Goal: Task Accomplishment & Management: Complete application form

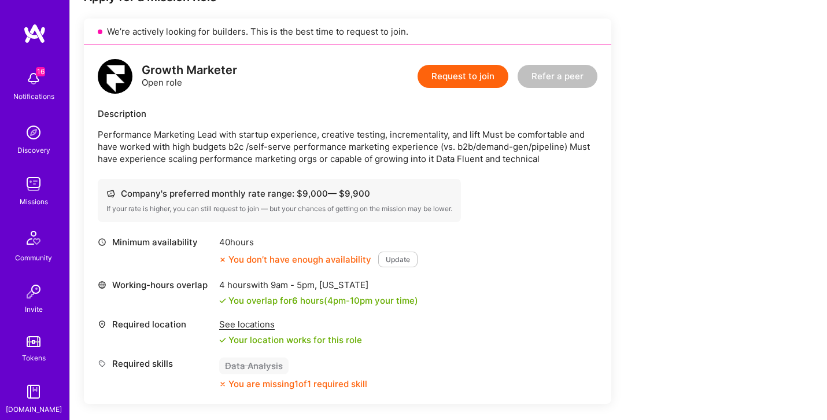
scroll to position [96, 0]
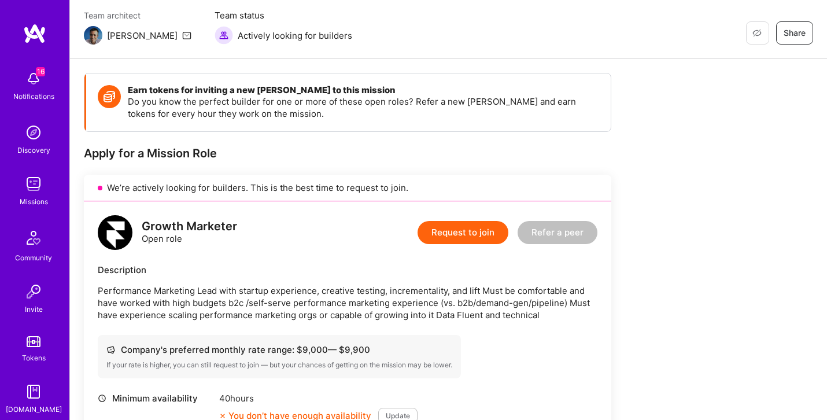
click at [455, 232] on button "Request to join" at bounding box center [462, 232] width 91 height 23
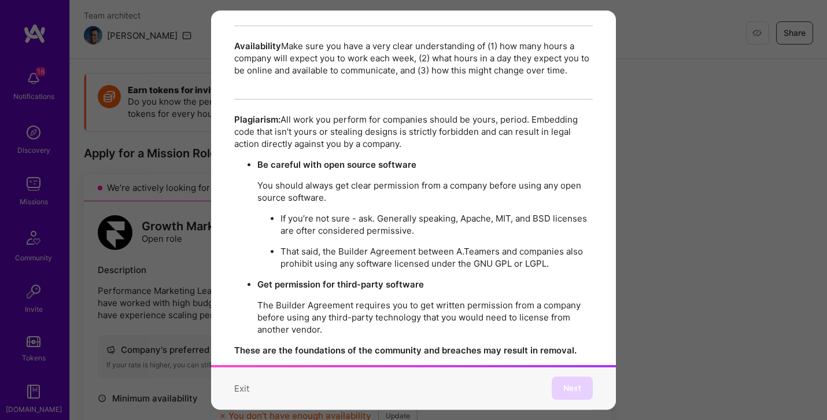
scroll to position [2001, 0]
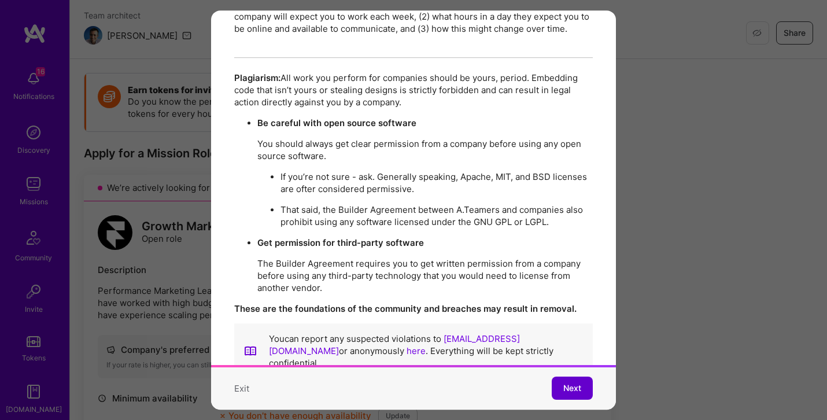
click at [569, 383] on span "Next" at bounding box center [572, 389] width 18 height 12
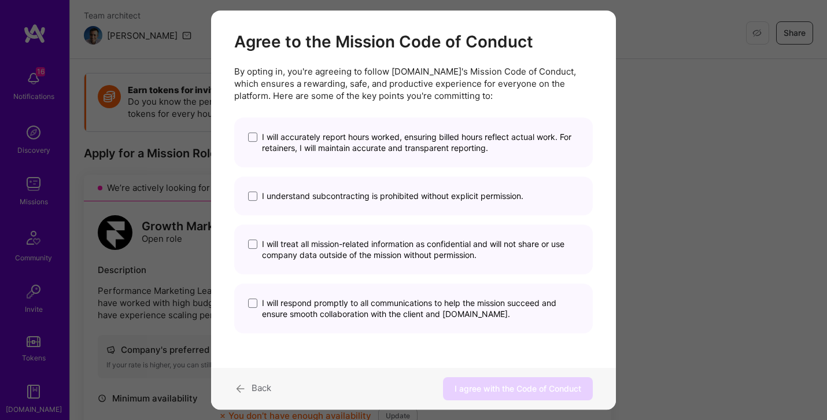
scroll to position [14, 0]
click at [424, 148] on span "I will accurately report hours worked, ensuring billed hours reflect actual wor…" at bounding box center [420, 142] width 317 height 22
click at [0, 0] on input "I will accurately report hours worked, ensuring billed hours reflect actual wor…" at bounding box center [0, 0] width 0 height 0
click at [422, 197] on span "I understand subcontracting is prohibited without explicit permission." at bounding box center [392, 195] width 261 height 11
click at [0, 0] on input "I understand subcontracting is prohibited without explicit permission." at bounding box center [0, 0] width 0 height 0
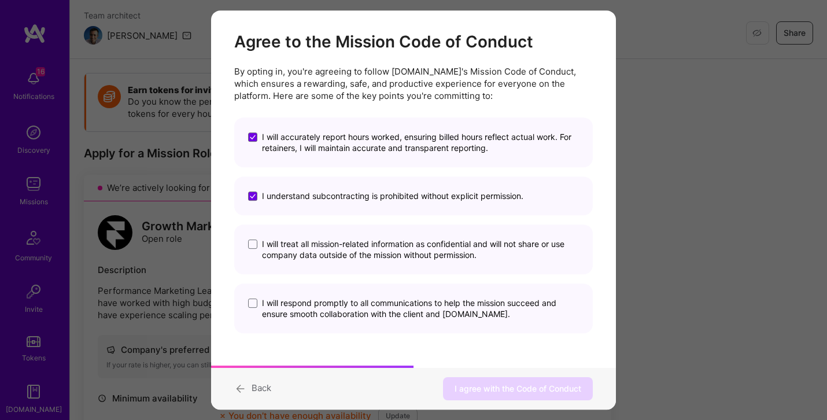
click at [428, 251] on span "I will treat all mission-related information as confidential and will not share…" at bounding box center [420, 249] width 317 height 22
click at [0, 0] on input "I will treat all mission-related information as confidential and will not share…" at bounding box center [0, 0] width 0 height 0
click at [437, 322] on div "I will respond promptly to all communications to help the mission succeed and e…" at bounding box center [413, 308] width 359 height 50
click at [446, 311] on span "I will respond promptly to all communications to help the mission succeed and e…" at bounding box center [420, 308] width 317 height 22
click at [0, 0] on input "I will respond promptly to all communications to help the mission succeed and e…" at bounding box center [0, 0] width 0 height 0
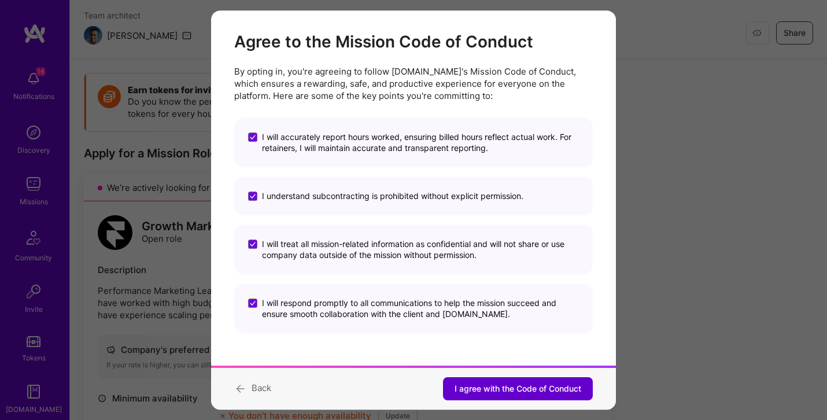
click at [496, 384] on span "I agree with the Code of Conduct" at bounding box center [517, 389] width 127 height 12
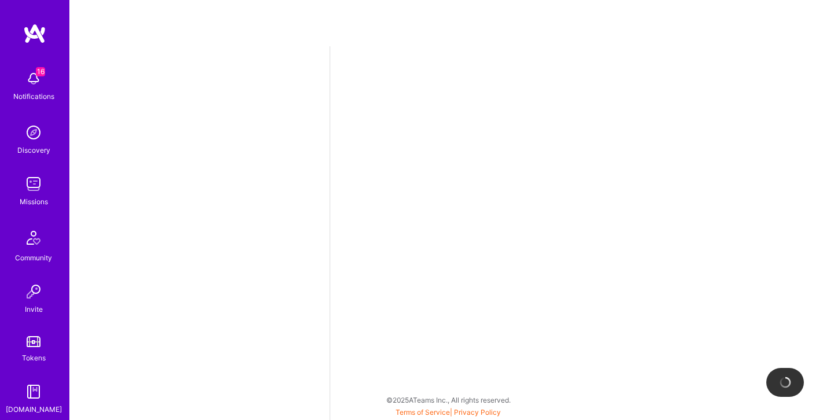
select select "US"
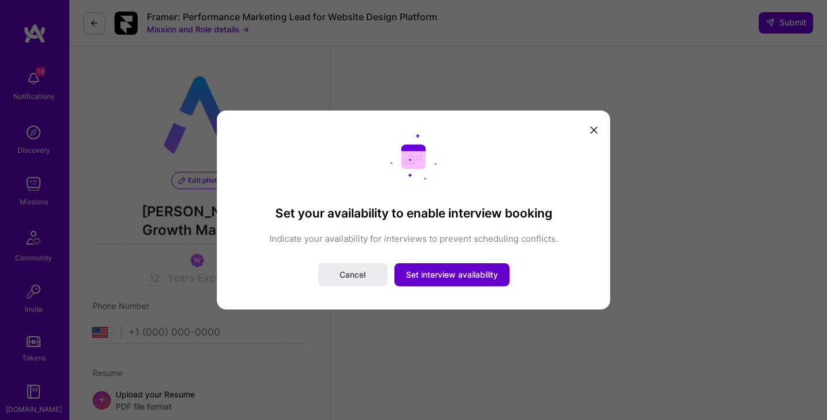
click at [451, 271] on span "Set interview availability" at bounding box center [452, 275] width 92 height 12
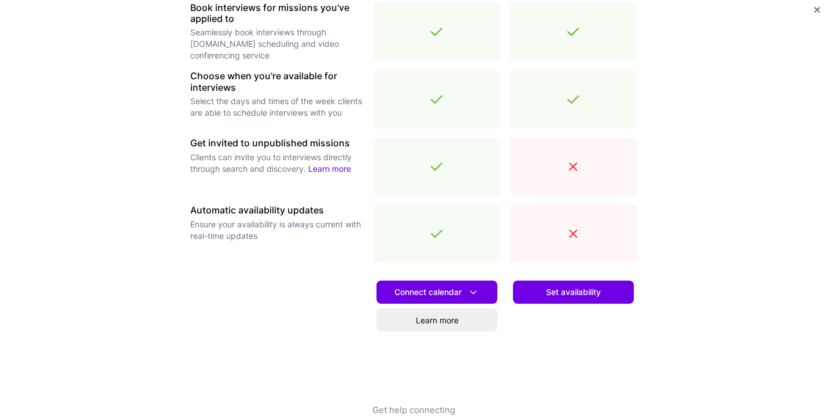
scroll to position [390, 0]
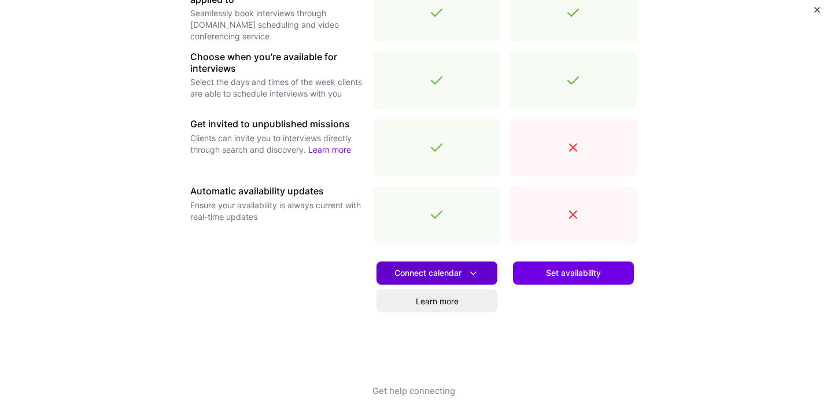
click at [460, 273] on span "Connect calendar" at bounding box center [436, 273] width 85 height 12
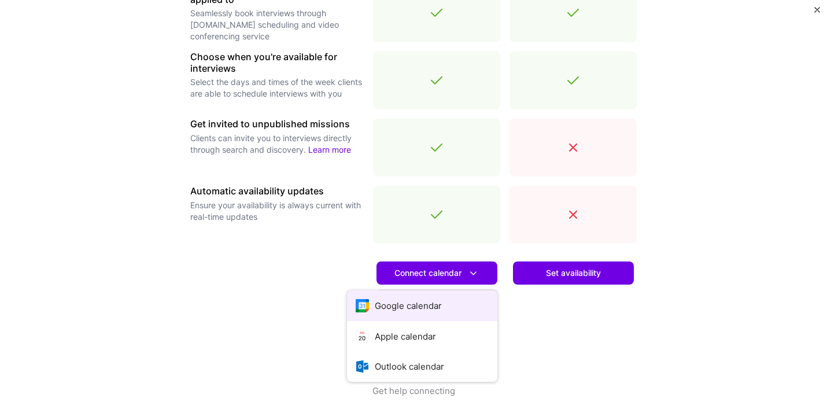
click at [443, 302] on button "Google calendar" at bounding box center [422, 305] width 150 height 31
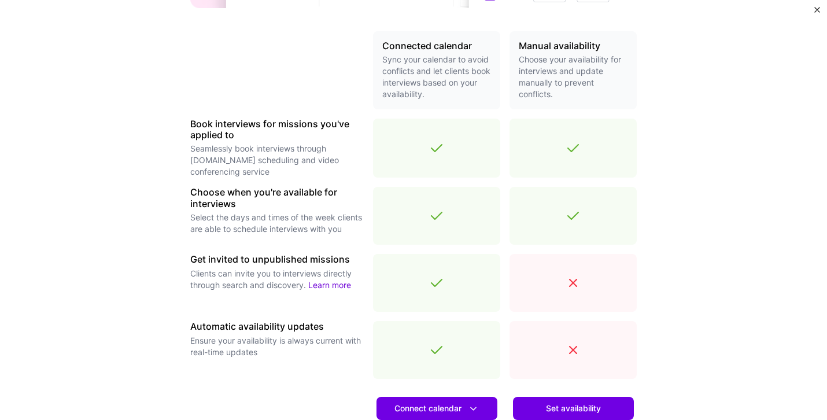
scroll to position [324, 0]
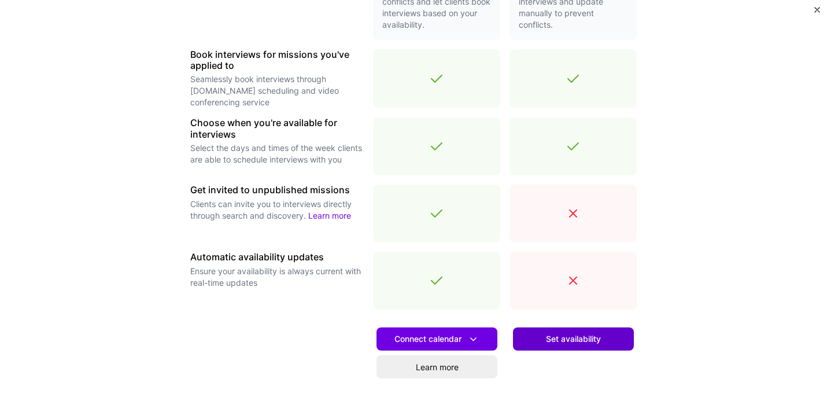
click at [581, 337] on span "Set availability" at bounding box center [573, 339] width 55 height 12
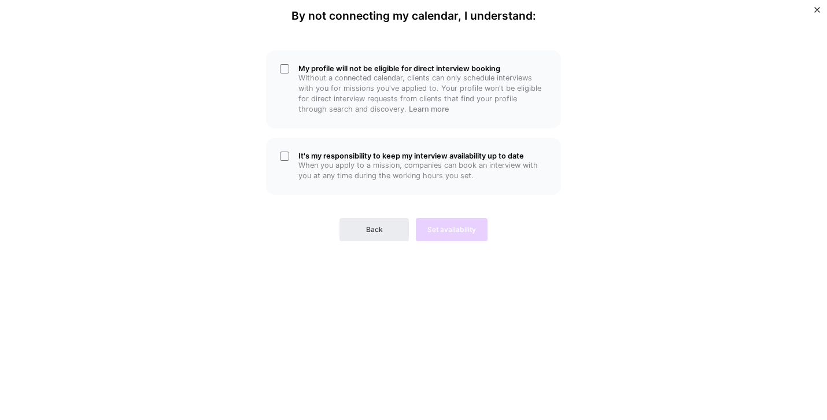
scroll to position [0, 0]
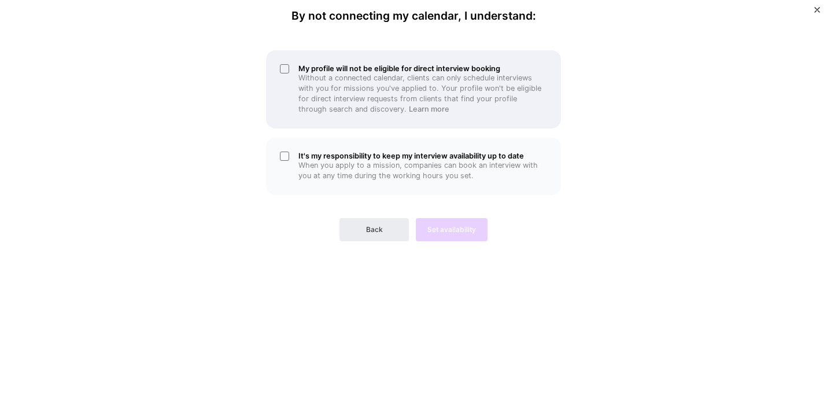
click at [467, 118] on div "My profile will not be eligible for direct interview booking Without a connecte…" at bounding box center [413, 89] width 295 height 78
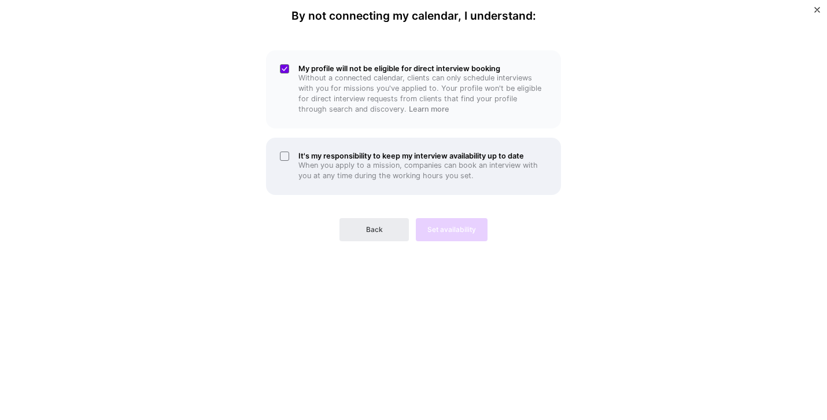
click at [491, 172] on p "When you apply to a mission, companies can book an interview with you at any ti…" at bounding box center [422, 170] width 249 height 21
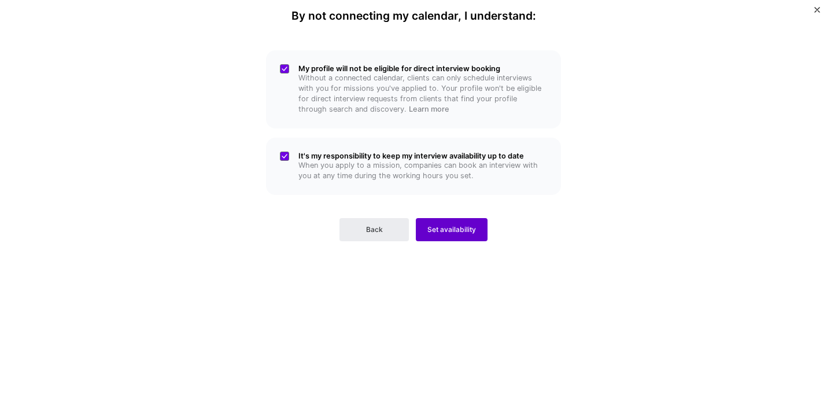
click at [473, 228] on span "Set availability" at bounding box center [451, 229] width 49 height 10
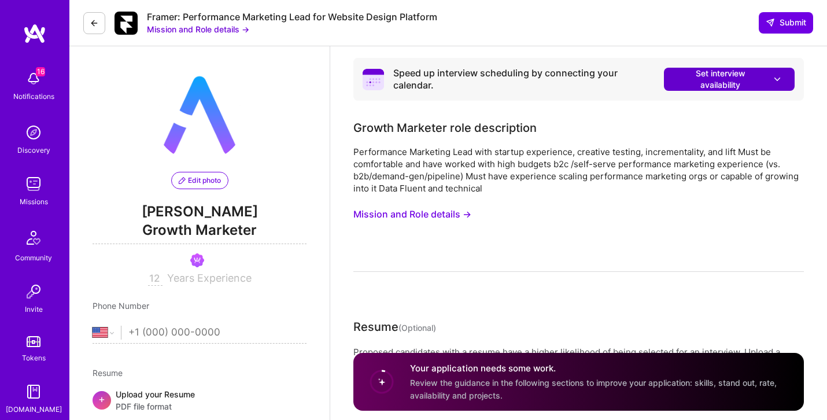
click at [719, 68] on span "Set interview availability" at bounding box center [729, 79] width 108 height 23
click at [550, 138] on div "Growth Marketer role description Performance Marketing Lead with startup experi…" at bounding box center [578, 195] width 450 height 153
click at [709, 83] on span "Set interview availability" at bounding box center [729, 79] width 108 height 23
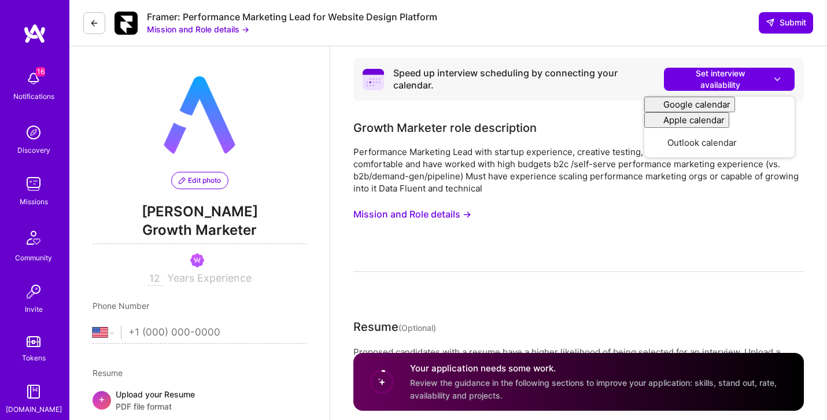
click at [516, 186] on div "Performance Marketing Lead with startup experience, creative testing, increment…" at bounding box center [578, 170] width 450 height 49
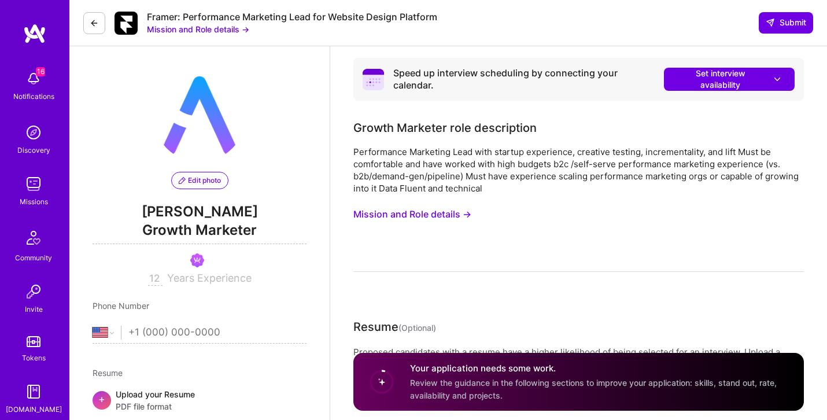
click at [230, 29] on button "Mission and Role details →" at bounding box center [198, 29] width 102 height 12
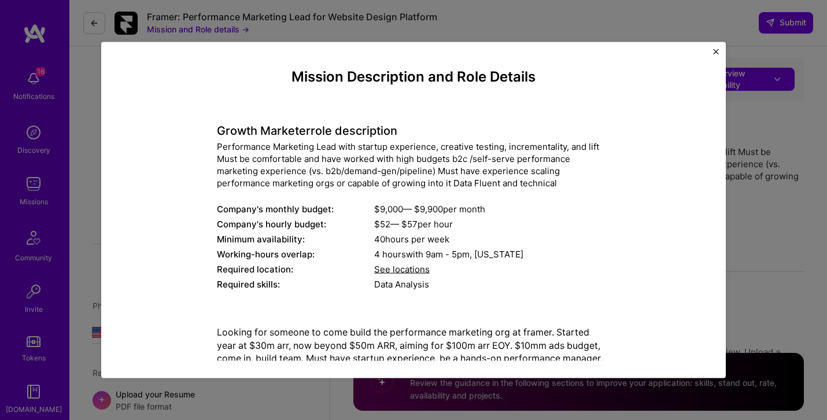
click at [768, 160] on div "Mission Description and Role Details Growth Marketer role description Performan…" at bounding box center [413, 210] width 827 height 420
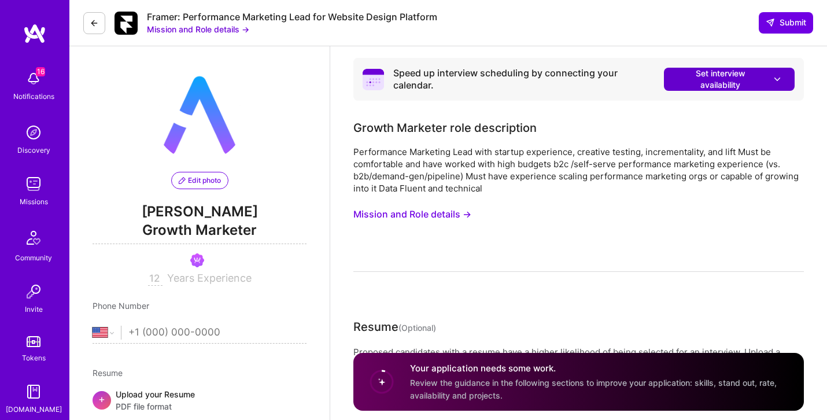
click at [774, 73] on icon at bounding box center [777, 79] width 12 height 12
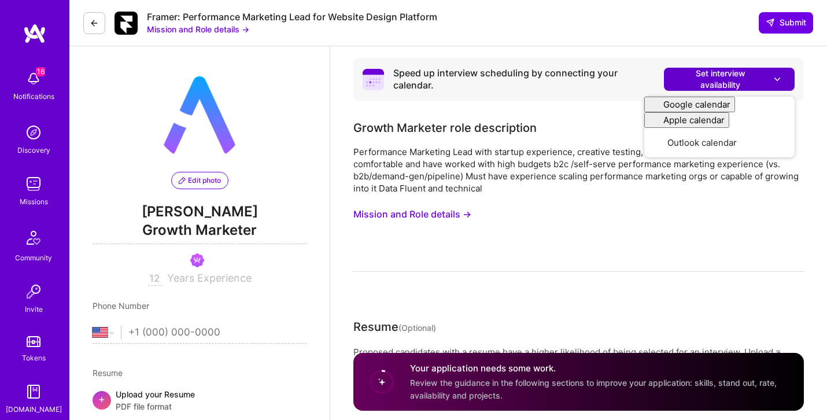
click at [731, 77] on span "Set interview availability" at bounding box center [729, 79] width 108 height 23
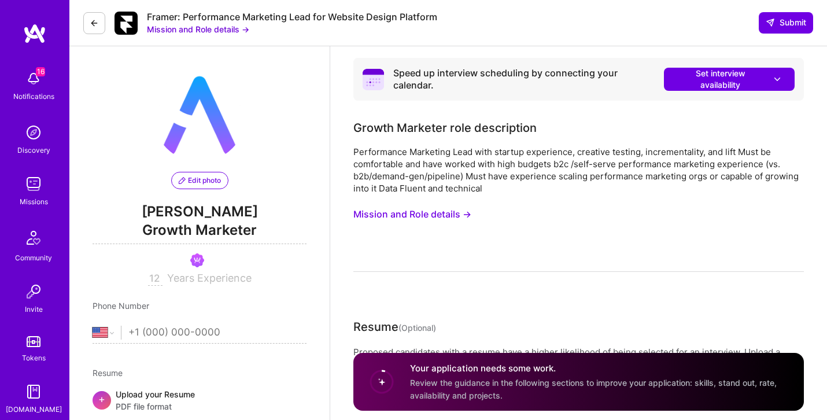
click at [538, 85] on div "Speed up interview scheduling by connecting your calendar." at bounding box center [524, 79] width 262 height 24
click at [538, 70] on div "Speed up interview scheduling by connecting your calendar." at bounding box center [524, 79] width 262 height 24
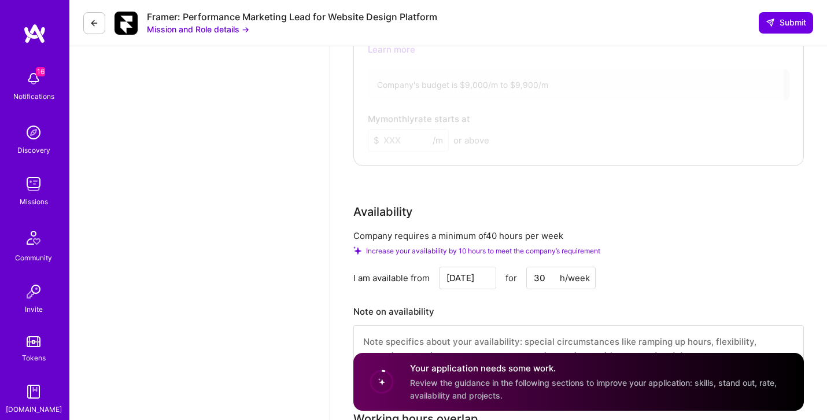
scroll to position [848, 0]
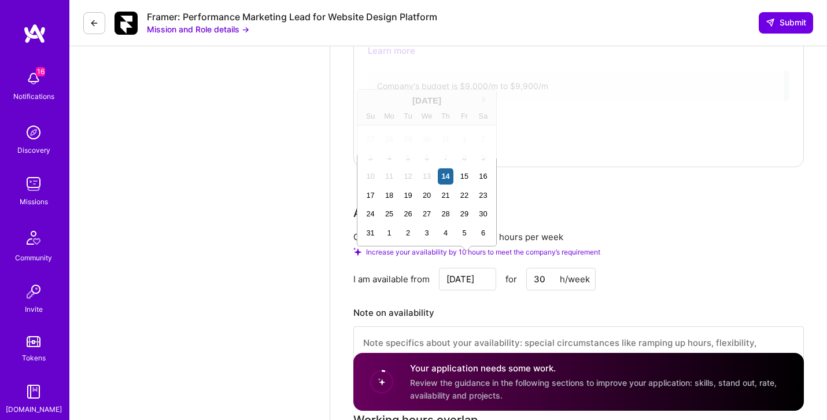
click at [471, 268] on input "[DATE]" at bounding box center [467, 279] width 57 height 23
click at [687, 204] on div "Availability" at bounding box center [578, 212] width 450 height 17
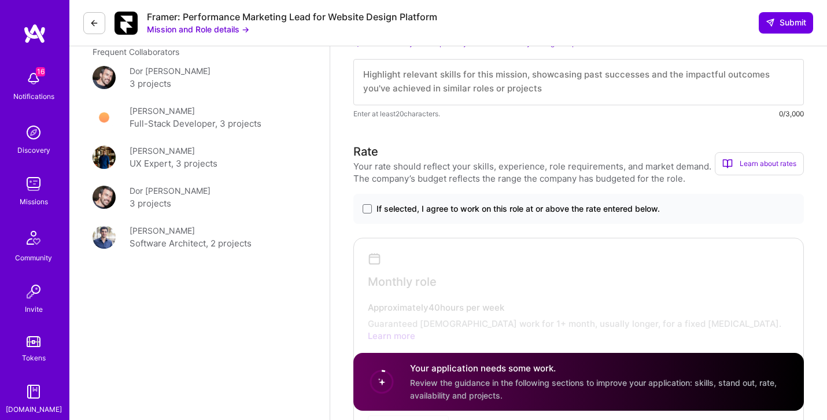
scroll to position [559, 0]
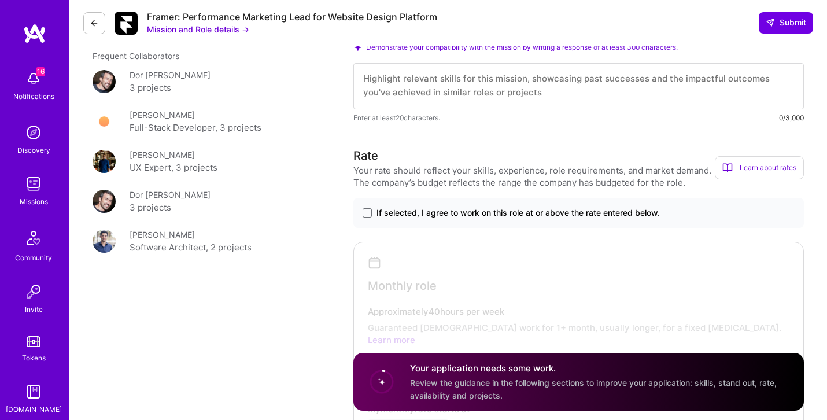
click at [556, 215] on span "If selected, I agree to work on this role at or above the rate entered below." at bounding box center [517, 213] width 283 height 12
click at [0, 0] on input "If selected, I agree to work on this role at or above the rate entered below." at bounding box center [0, 0] width 0 height 0
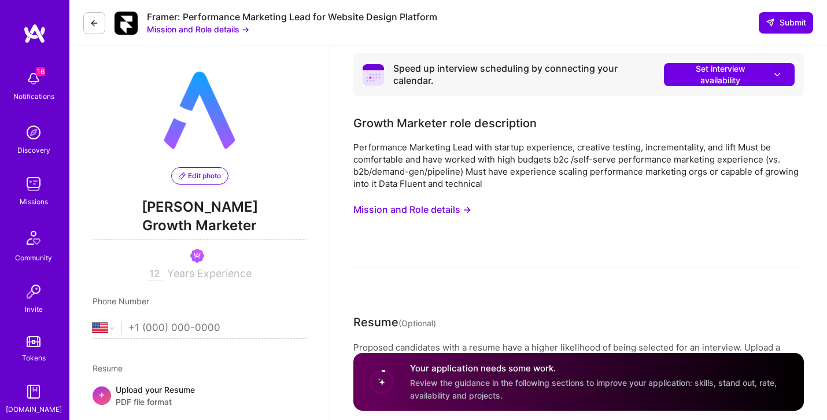
scroll to position [0, 0]
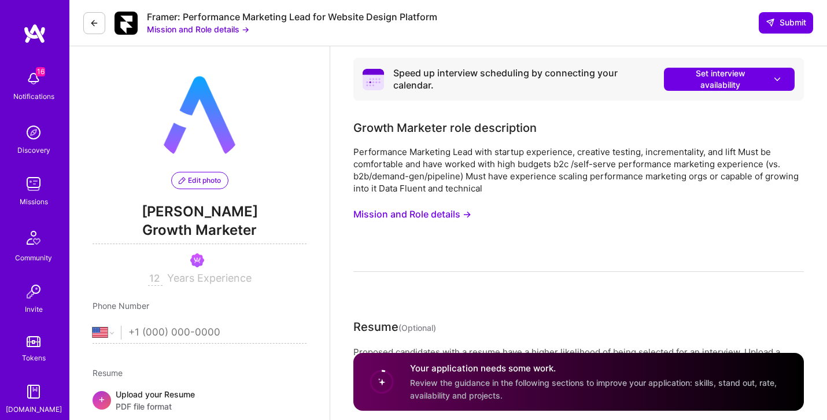
drag, startPoint x: 730, startPoint y: 90, endPoint x: 737, endPoint y: 151, distance: 62.3
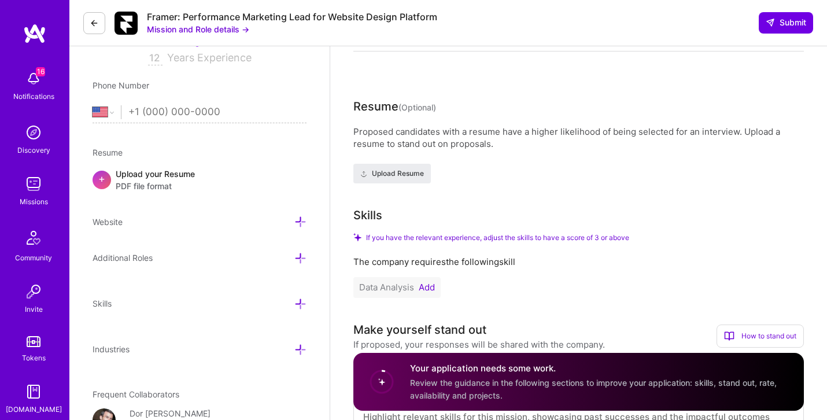
scroll to position [219, 0]
click at [415, 172] on span "Upload Resume" at bounding box center [392, 174] width 64 height 10
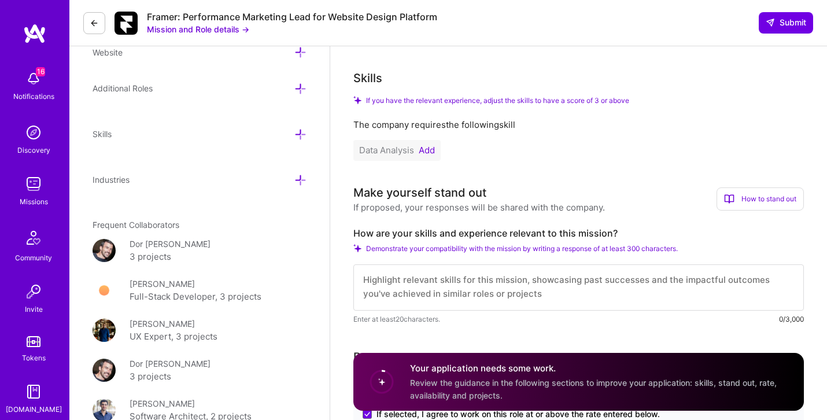
scroll to position [405, 0]
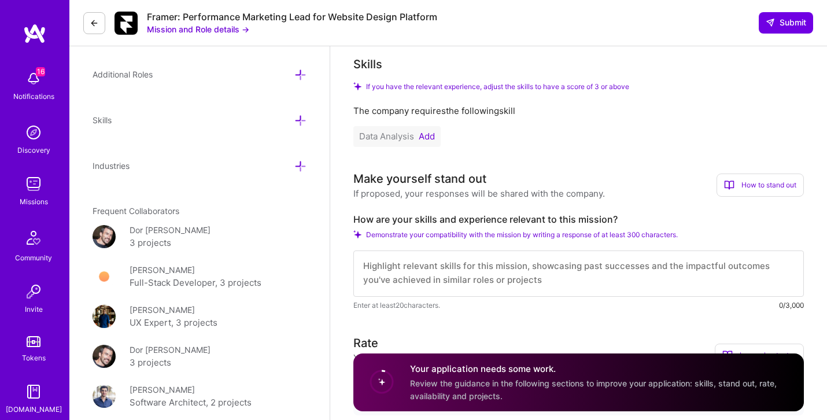
click at [430, 136] on button "Add" at bounding box center [427, 136] width 16 height 9
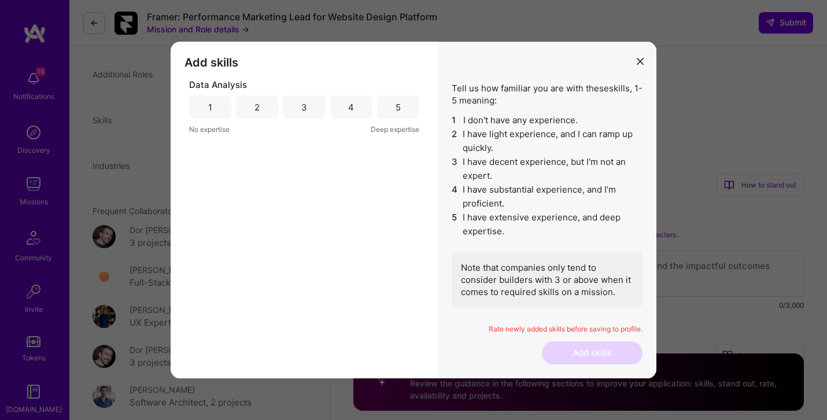
click at [403, 109] on div "5" at bounding box center [398, 106] width 42 height 23
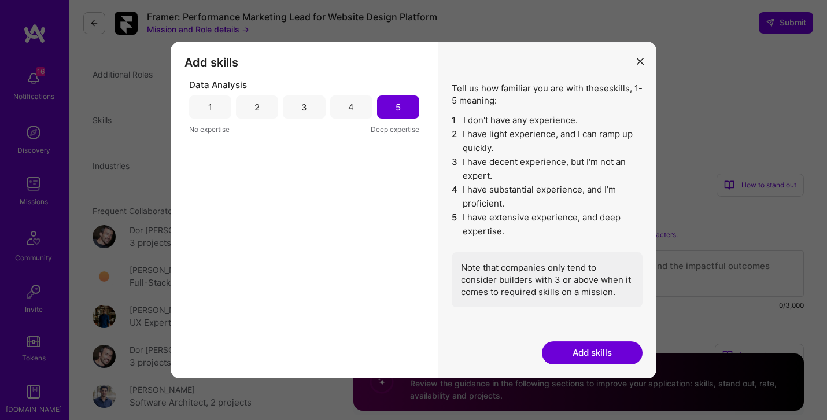
click at [603, 352] on button "Add skills" at bounding box center [592, 352] width 101 height 23
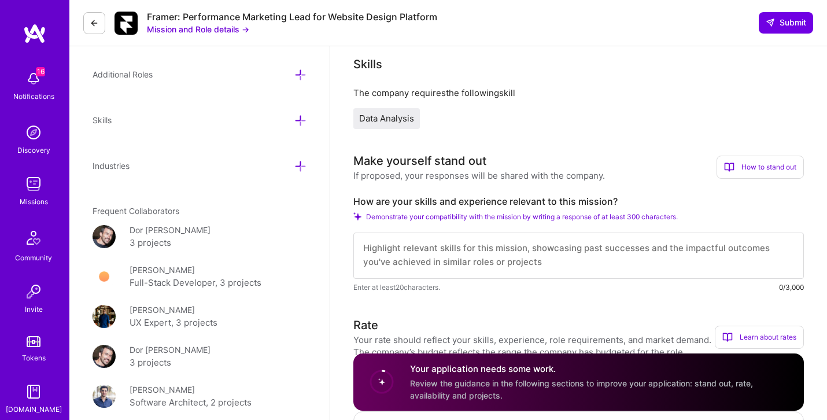
click at [392, 117] on span "Data Analysis" at bounding box center [386, 118] width 55 height 11
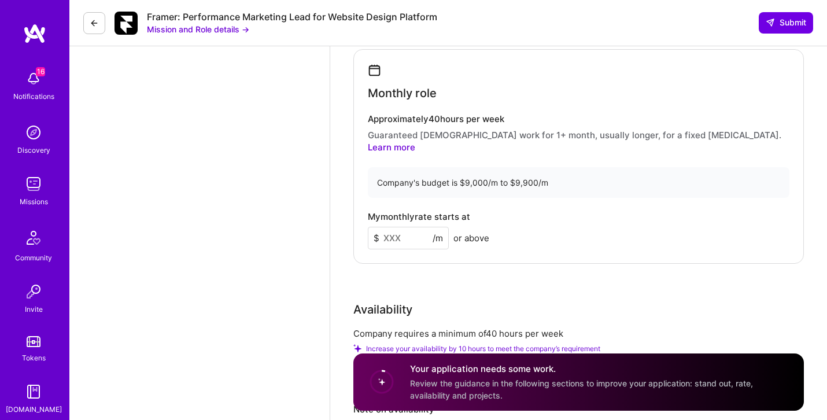
scroll to position [907, 0]
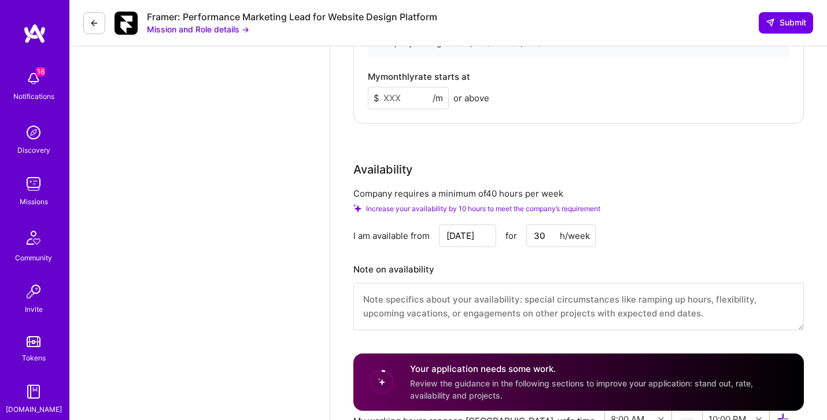
click at [549, 224] on input "30" at bounding box center [560, 235] width 69 height 23
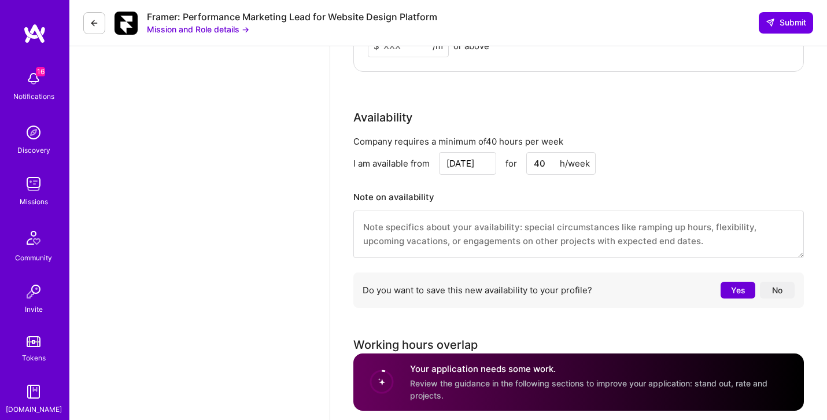
scroll to position [958, 0]
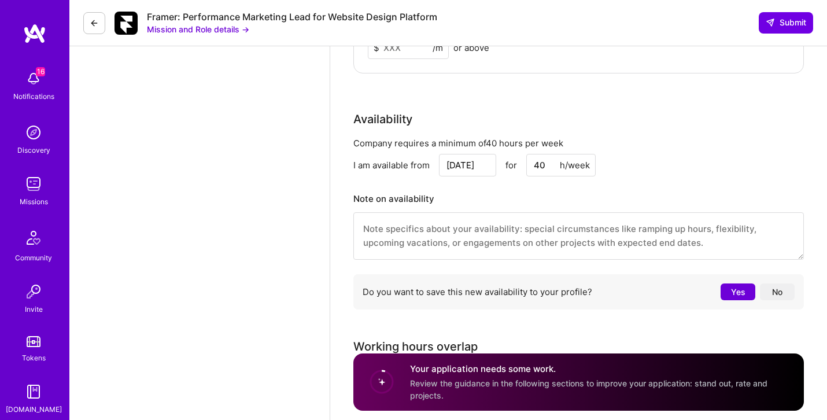
type input "40"
click at [467, 226] on textarea at bounding box center [578, 235] width 450 height 47
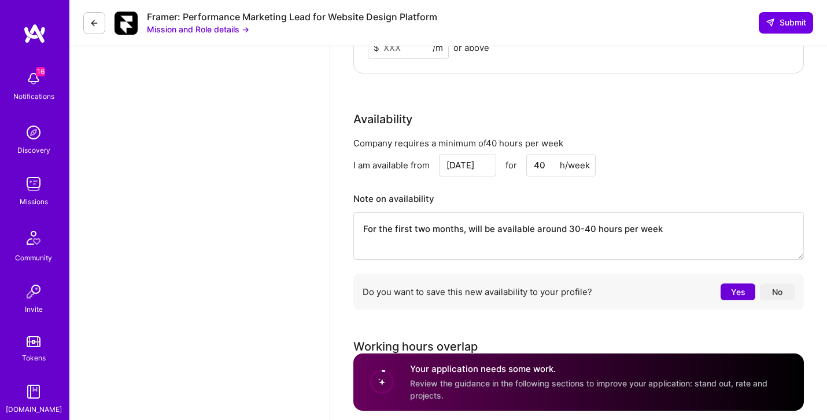
drag, startPoint x: 464, startPoint y: 215, endPoint x: 332, endPoint y: 213, distance: 131.8
drag, startPoint x: 533, startPoint y: 216, endPoint x: 546, endPoint y: 218, distance: 14.0
click at [546, 218] on textarea "Until October, will be available around 30-40 hours per week" at bounding box center [578, 235] width 450 height 47
click at [619, 223] on textarea "Until October, will be available around 30 hours per week" at bounding box center [578, 235] width 450 height 47
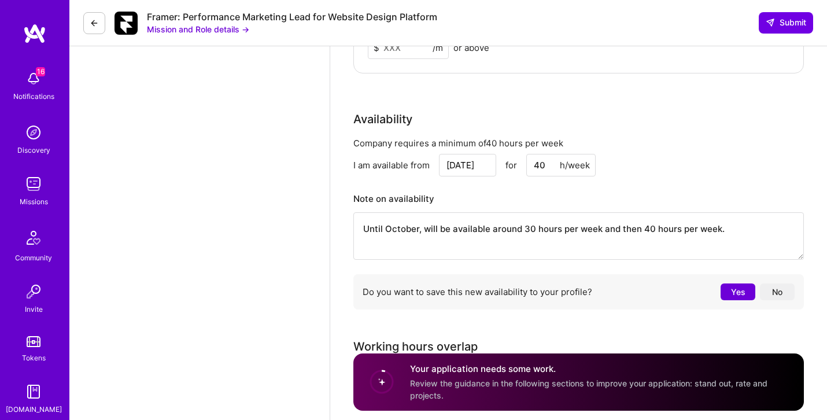
click at [531, 215] on textarea "Until October, will be available around 30 hours per week and then 40 hours per…" at bounding box center [578, 235] width 450 height 47
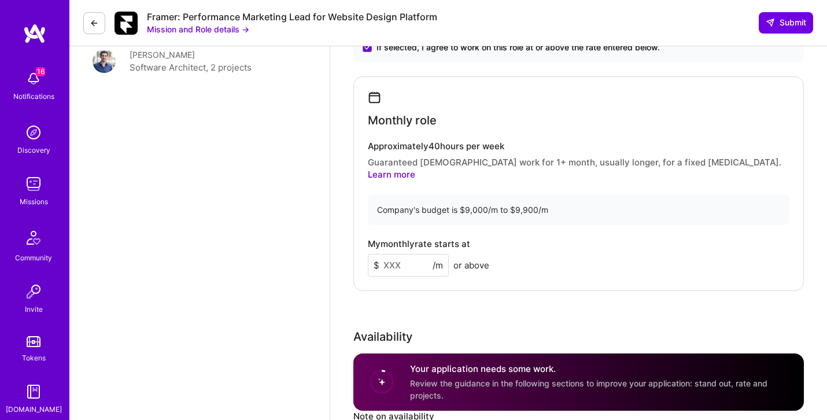
scroll to position [736, 0]
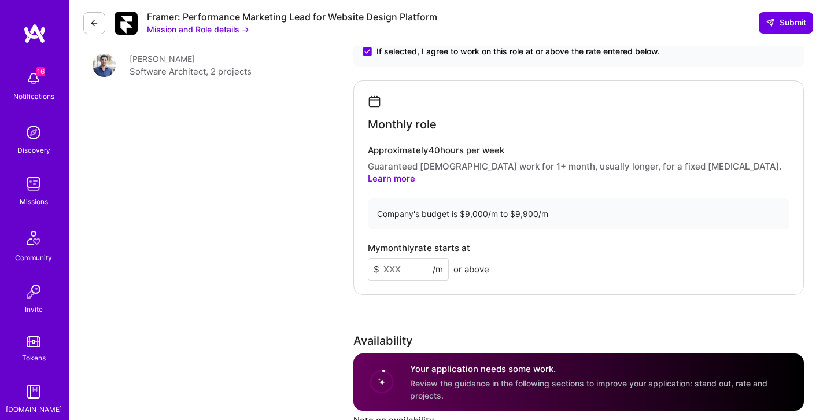
type textarea "Until October, will be available around 30-40 hours per week and then 40 hours …"
click at [399, 258] on input at bounding box center [408, 269] width 81 height 23
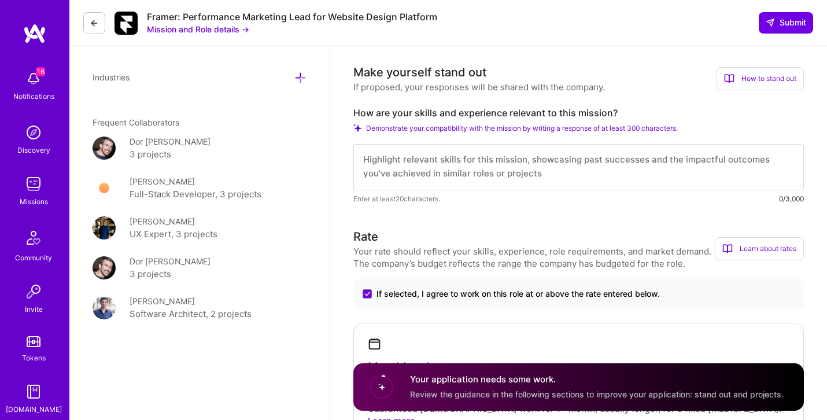
scroll to position [484, 0]
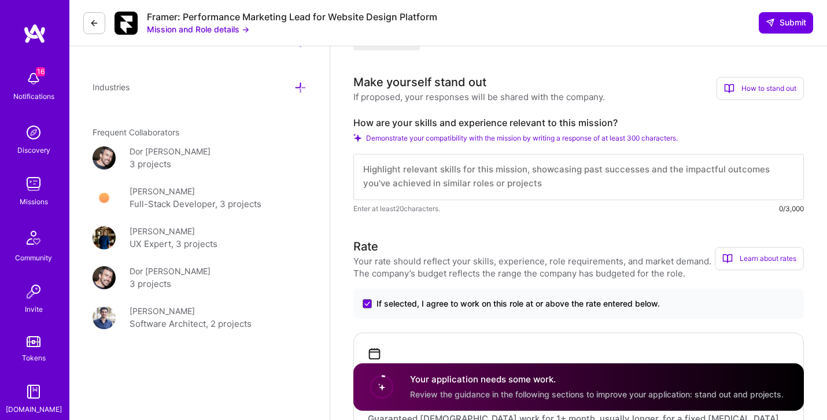
type input "10000"
click at [504, 188] on textarea at bounding box center [578, 177] width 450 height 46
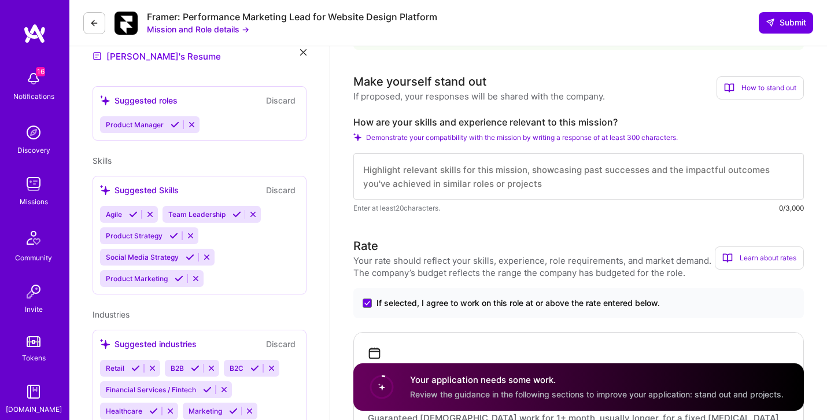
scroll to position [313, 0]
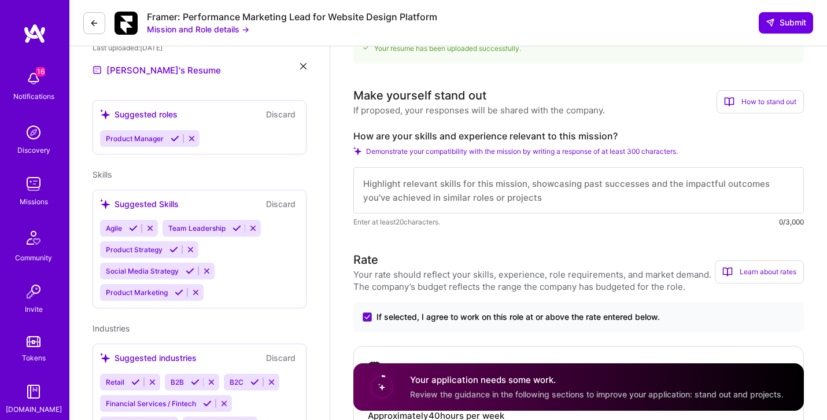
click at [453, 194] on textarea at bounding box center [578, 190] width 450 height 46
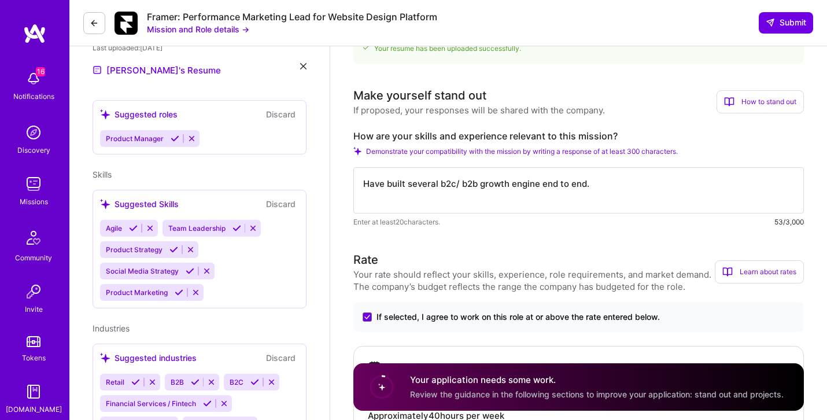
click at [365, 181] on textarea "Have built several b2c/ b2b growth engine end to end." at bounding box center [578, 190] width 450 height 46
click at [413, 180] on textarea "Serial enterpreneur Have built several b2c/ b2b growth engine end to end." at bounding box center [578, 190] width 450 height 46
click at [780, 186] on textarea "Serial entrepreneur who sold a SEO company. Have built several b2c/ b2b growth …" at bounding box center [578, 190] width 450 height 46
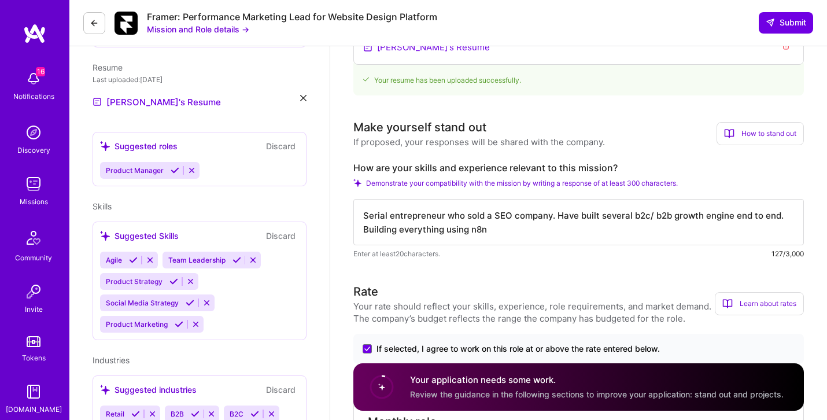
scroll to position [258, 0]
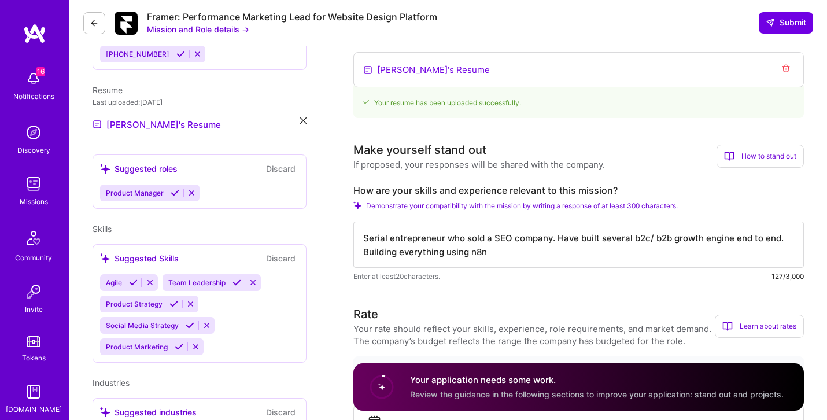
click at [432, 249] on textarea "Serial entrepreneur who sold a SEO company. Have built several b2c/ b2b growth …" at bounding box center [578, 244] width 450 height 46
click at [522, 249] on textarea "Serial entrepreneur who sold a SEO company. Have built several b2c/ b2b growth …" at bounding box center [578, 244] width 450 height 46
click at [501, 238] on textarea "Serial entrepreneur who sold a SEO company. Have built several b2c/ b2b growth …" at bounding box center [578, 244] width 450 height 46
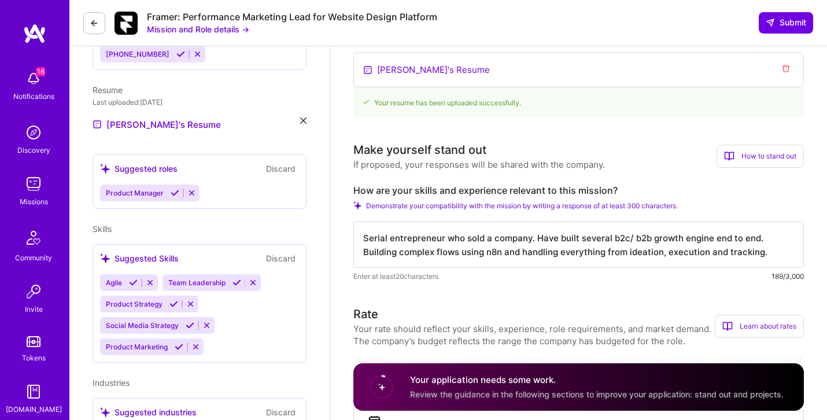
click at [527, 239] on textarea "Serial entrepreneur who sold a company. Have built several b2c/ b2b growth engi…" at bounding box center [578, 244] width 450 height 46
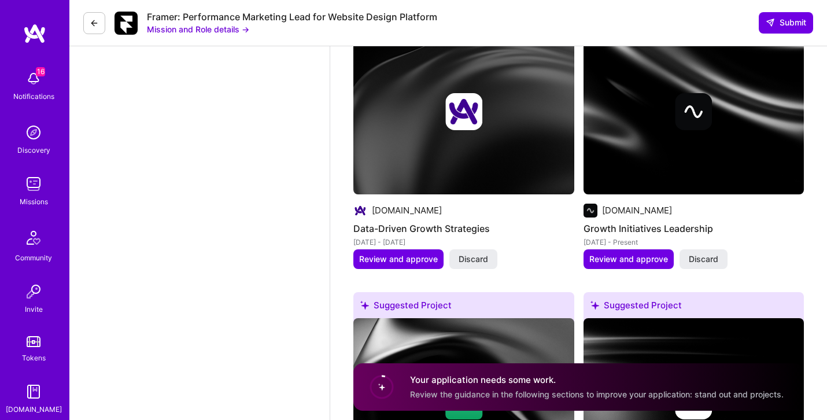
scroll to position [1325, 0]
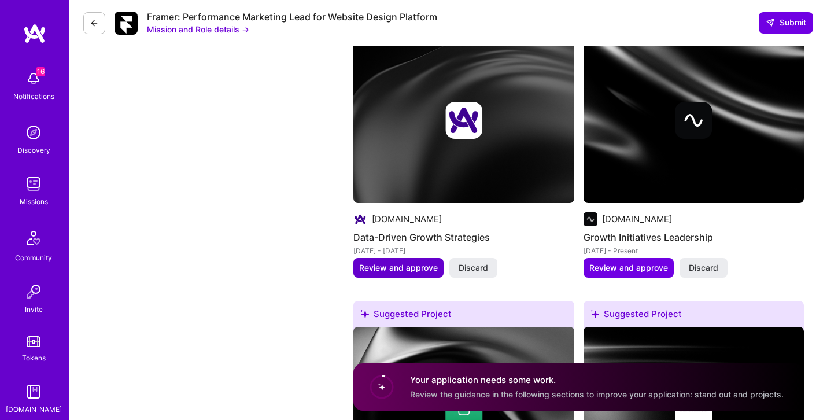
type textarea "Serial entrepreneur who sold a company (focus on SEO). Have built several b2c/ …"
click at [418, 262] on span "Review and approve" at bounding box center [398, 268] width 79 height 12
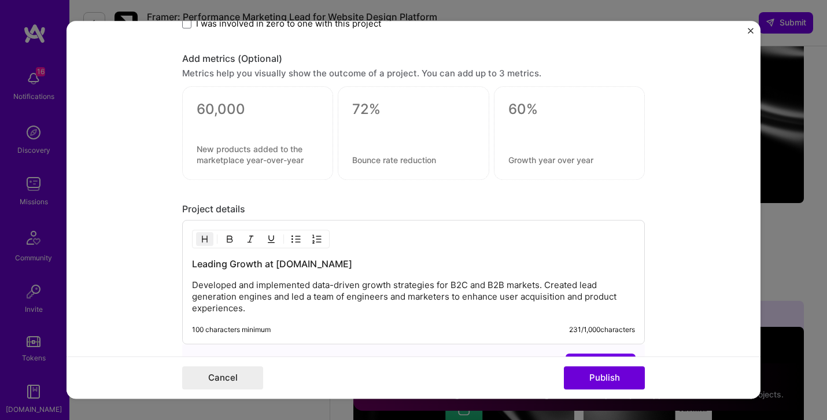
scroll to position [895, 0]
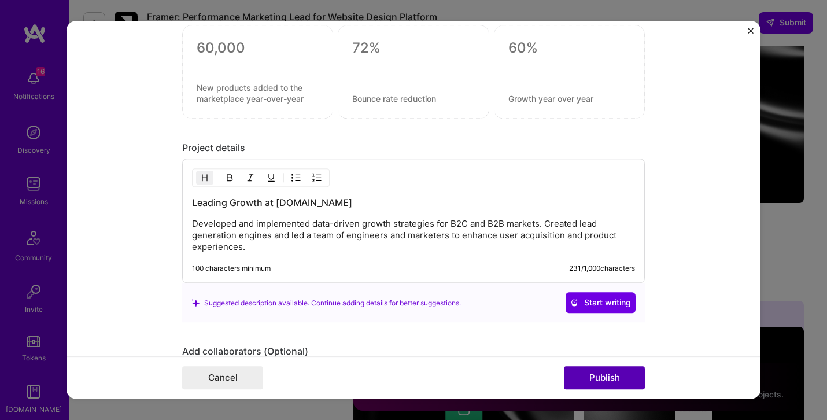
click at [602, 372] on button "Publish" at bounding box center [604, 378] width 81 height 23
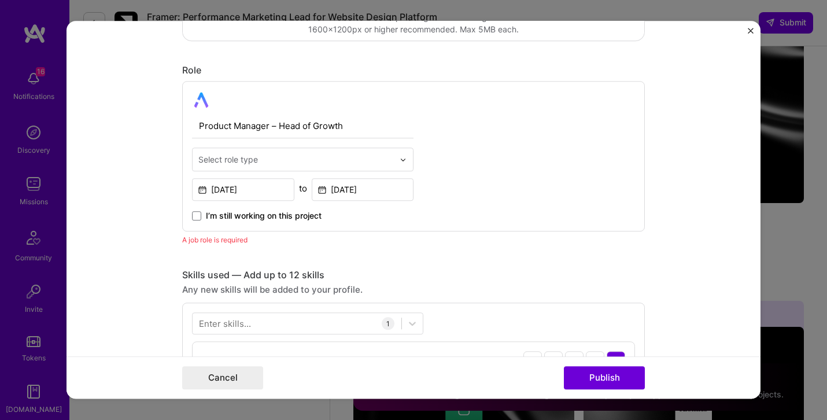
scroll to position [323, 0]
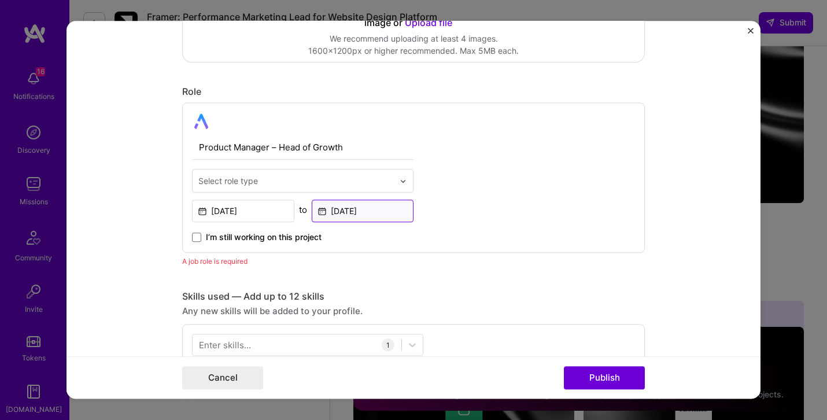
click at [343, 214] on input "[DATE]" at bounding box center [363, 210] width 102 height 23
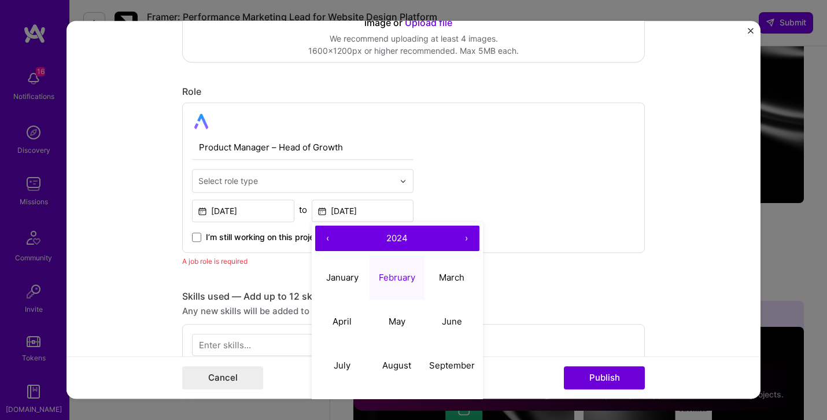
click at [522, 182] on div "Product Manager – Head of Growth Select role type [DATE] to [DATE] ‹ 2024 › Jan…" at bounding box center [413, 177] width 463 height 150
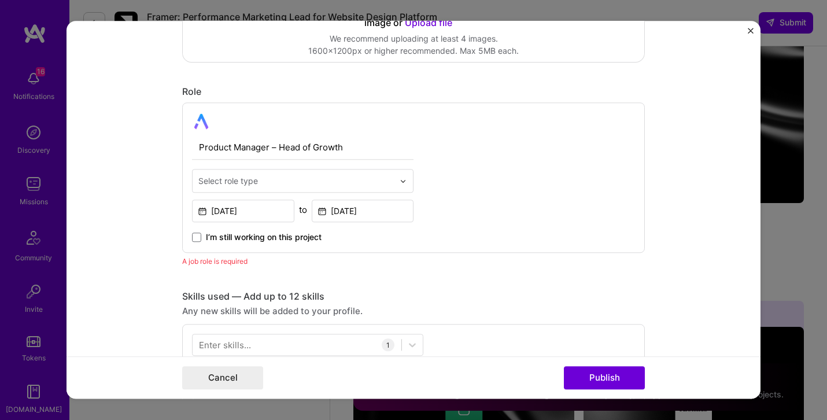
scroll to position [314, 0]
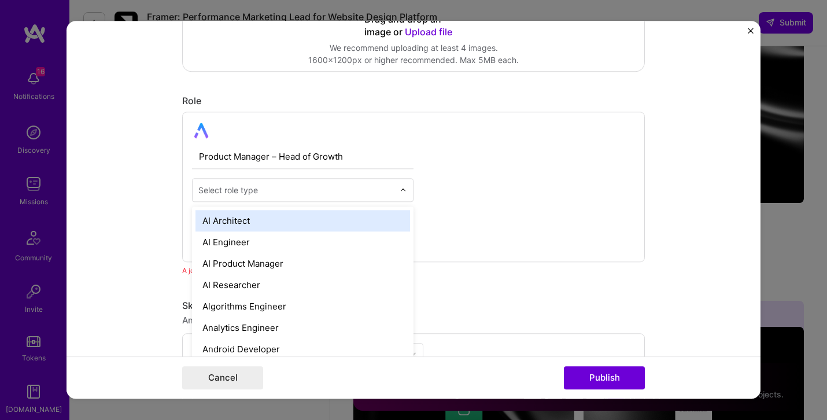
click at [284, 200] on div "Select role type" at bounding box center [296, 190] width 207 height 23
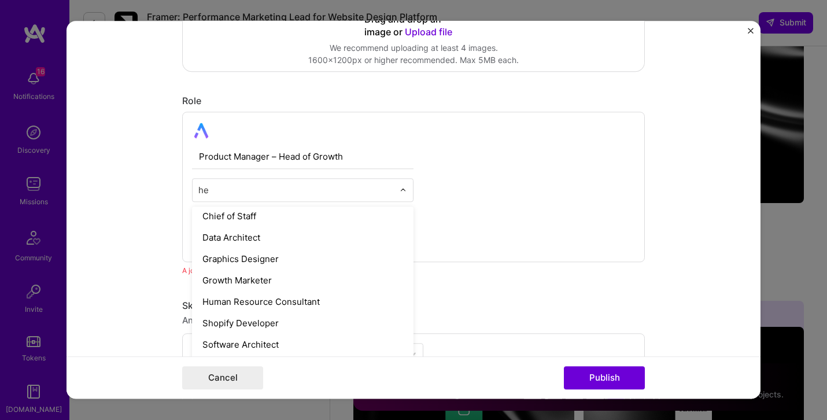
scroll to position [0, 0]
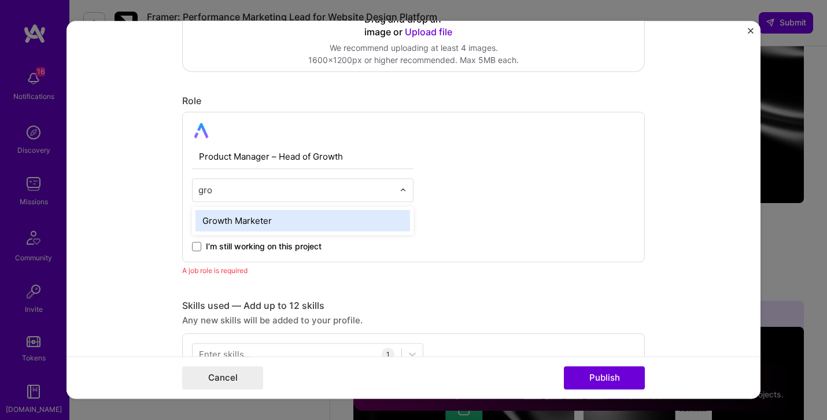
type input "grow"
click at [284, 223] on div "Growth Marketer" at bounding box center [302, 220] width 215 height 21
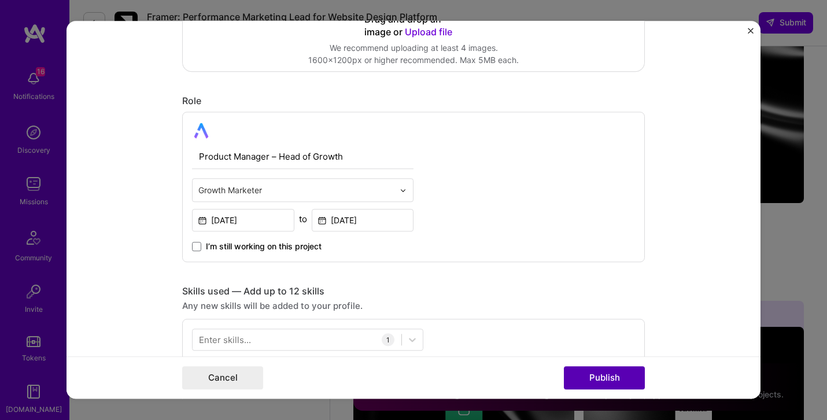
click at [589, 374] on button "Publish" at bounding box center [604, 378] width 81 height 23
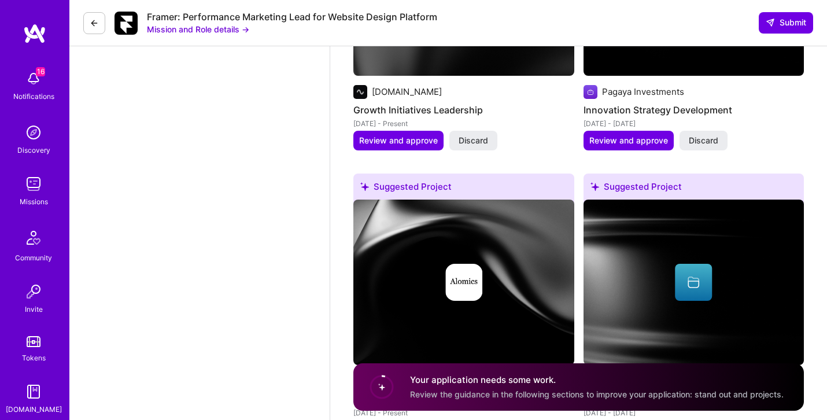
scroll to position [1407, 0]
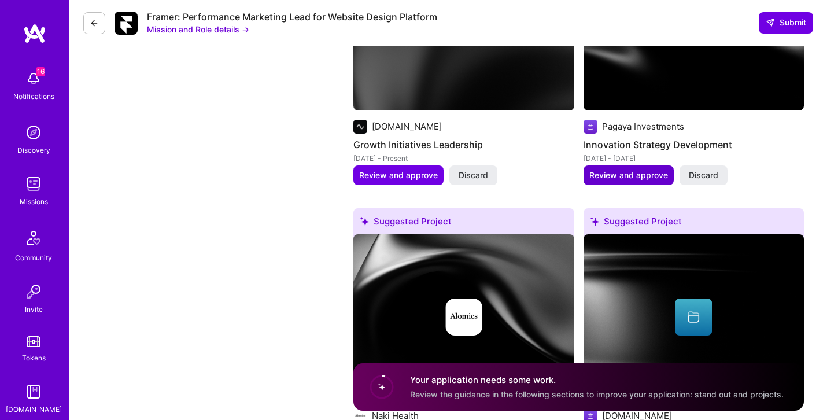
click at [637, 169] on span "Review and approve" at bounding box center [628, 175] width 79 height 12
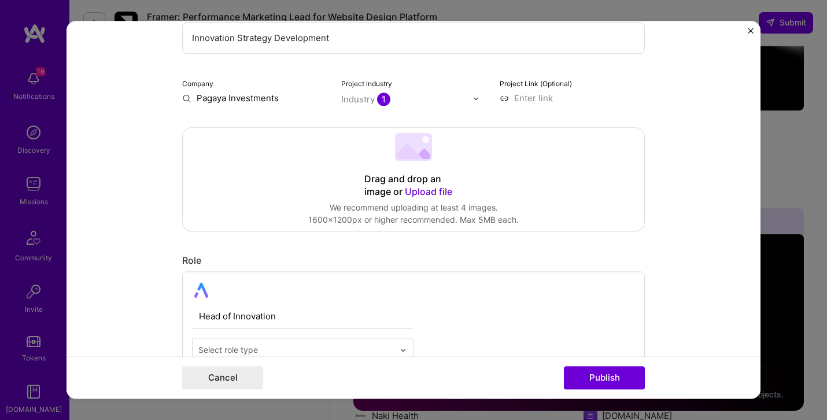
scroll to position [194, 0]
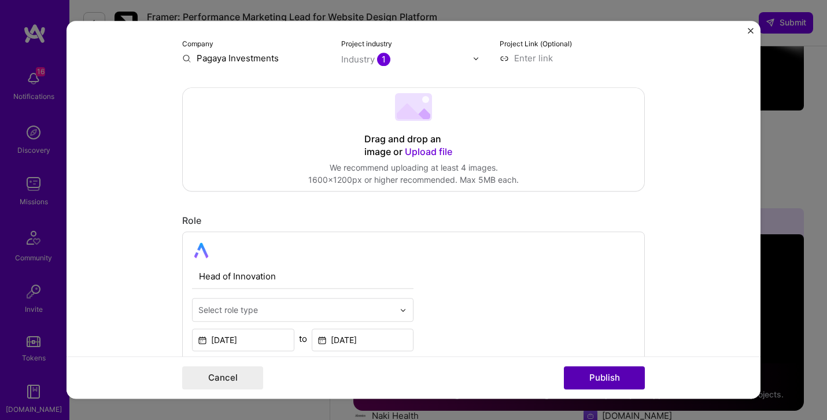
click at [611, 372] on button "Publish" at bounding box center [604, 378] width 81 height 23
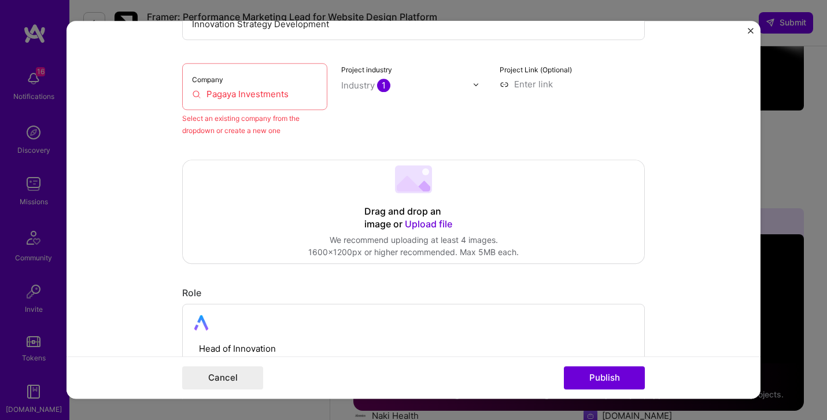
scroll to position [105, 0]
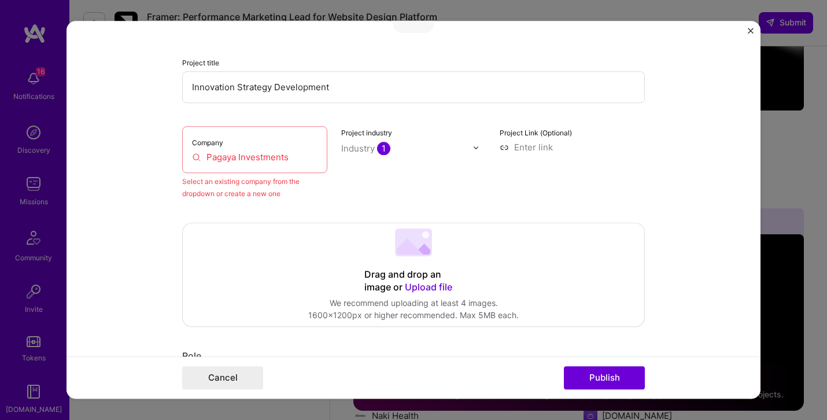
click at [275, 147] on div "Company Pagaya Investments" at bounding box center [254, 149] width 145 height 47
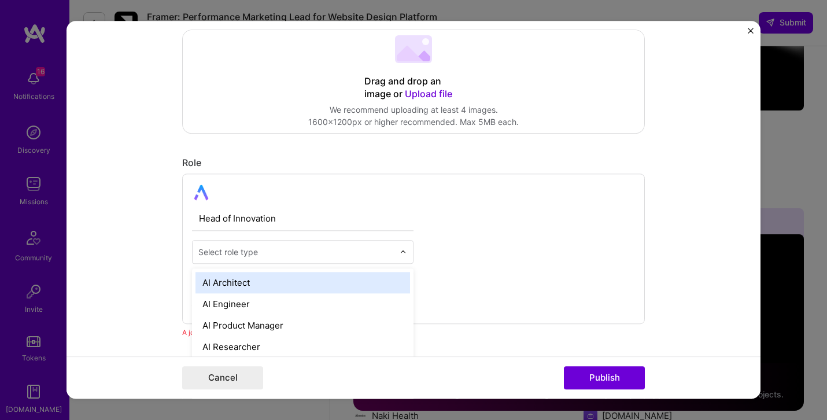
click at [300, 251] on input "text" at bounding box center [295, 252] width 195 height 12
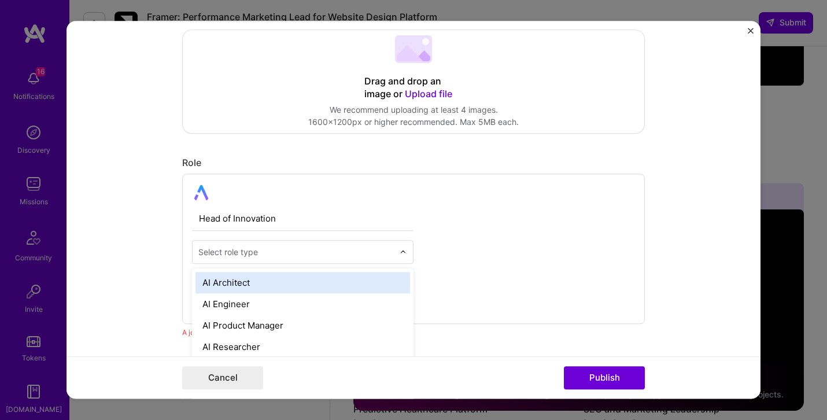
scroll to position [1434, 0]
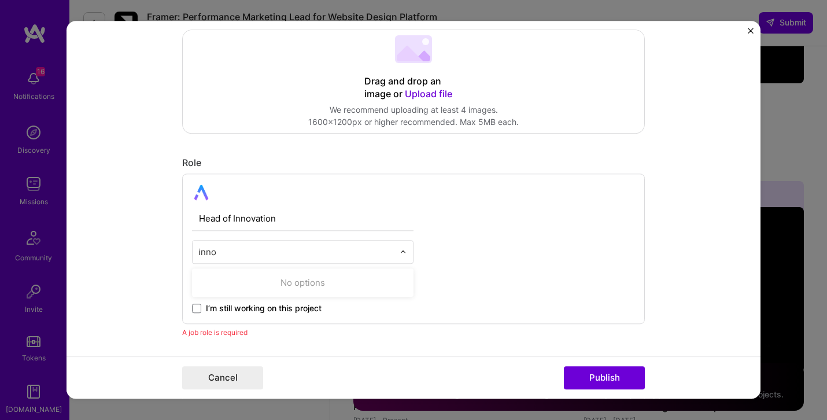
type input "f"
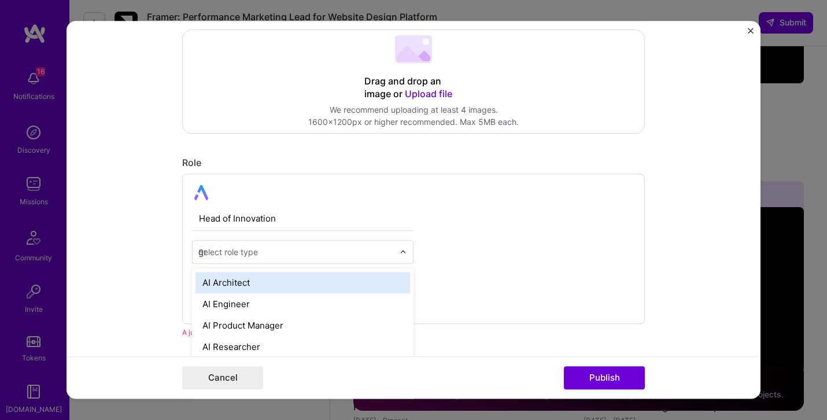
type input "gro"
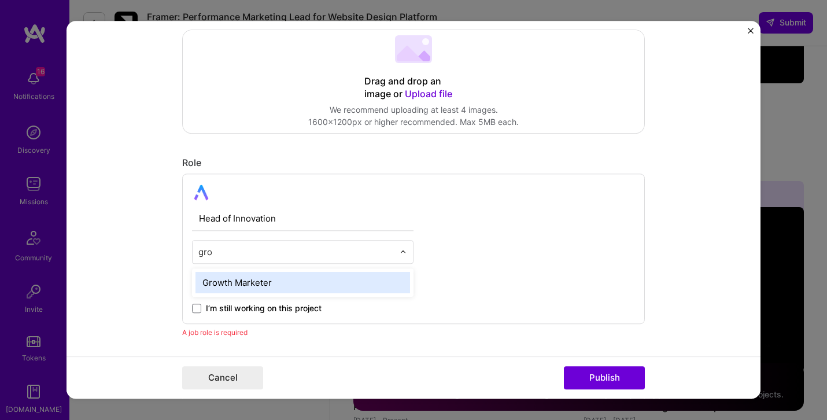
click at [288, 278] on div "Growth Marketer" at bounding box center [302, 282] width 215 height 21
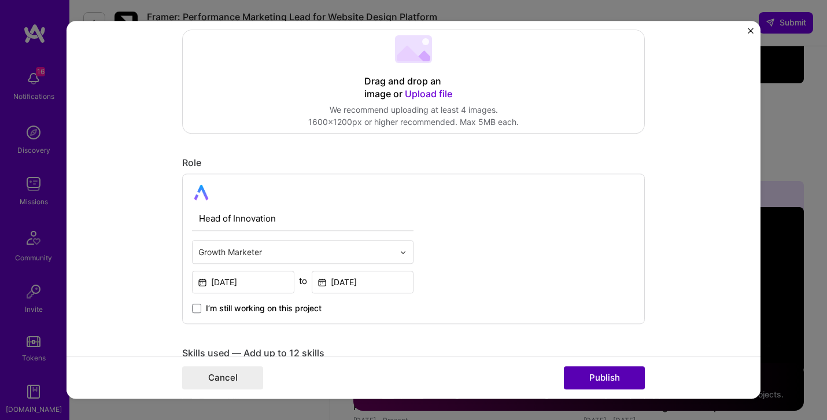
click at [588, 374] on button "Publish" at bounding box center [604, 378] width 81 height 23
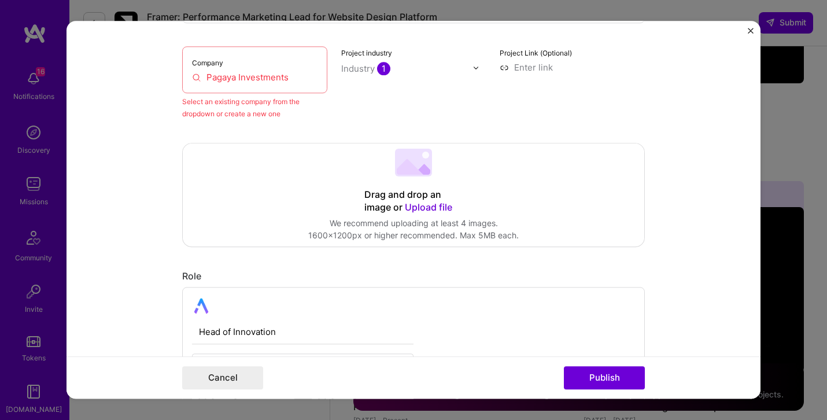
scroll to position [76, 0]
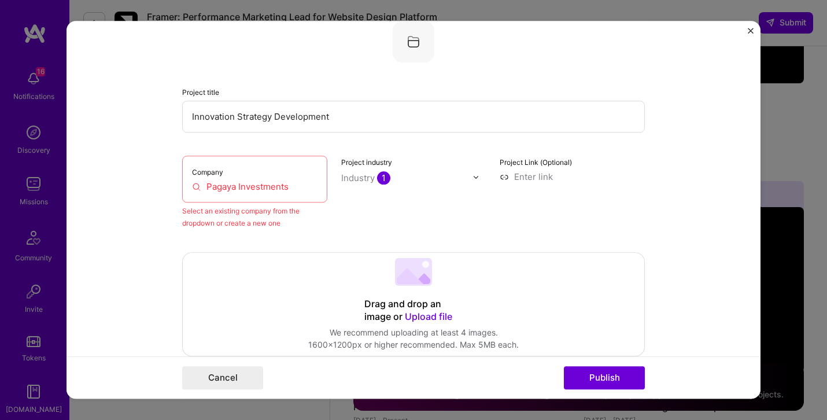
click at [262, 182] on input "Pagaya Investments" at bounding box center [254, 186] width 125 height 12
click at [266, 186] on input "Pagaya Investments" at bounding box center [254, 186] width 125 height 12
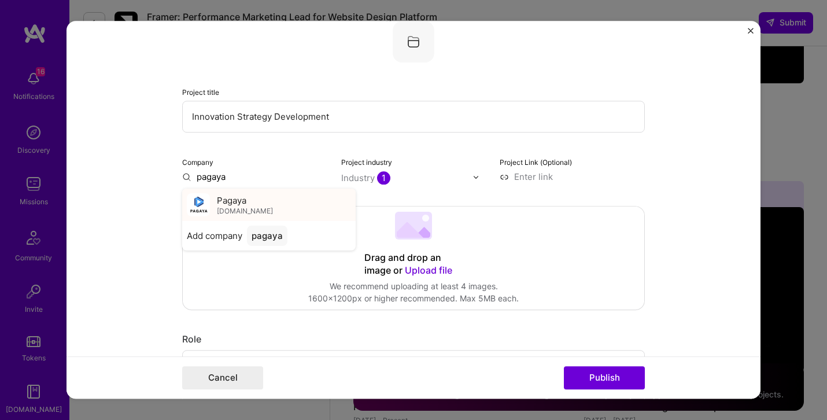
click at [263, 209] on div "Pagaya [DOMAIN_NAME]" at bounding box center [268, 205] width 173 height 32
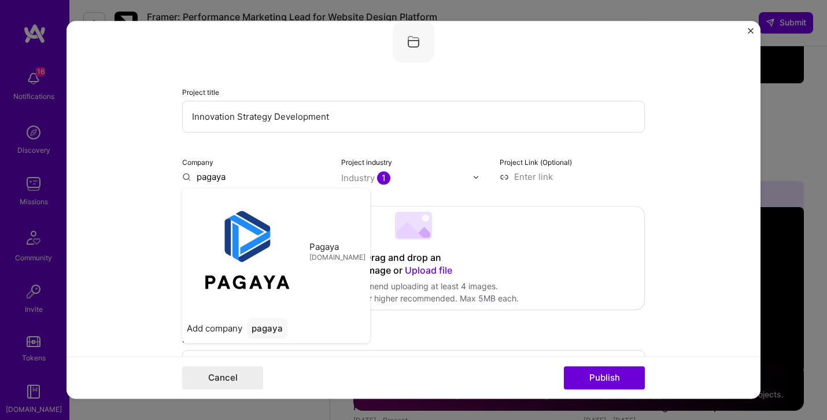
type input "Pagaya"
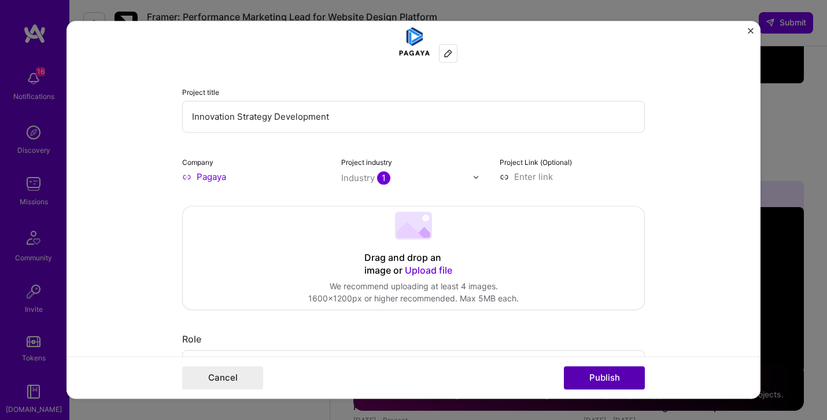
click at [607, 373] on button "Publish" at bounding box center [604, 378] width 81 height 23
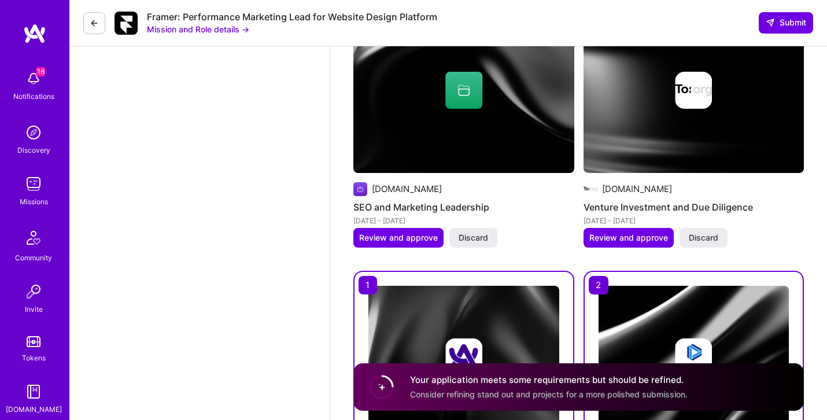
scroll to position [1655, 0]
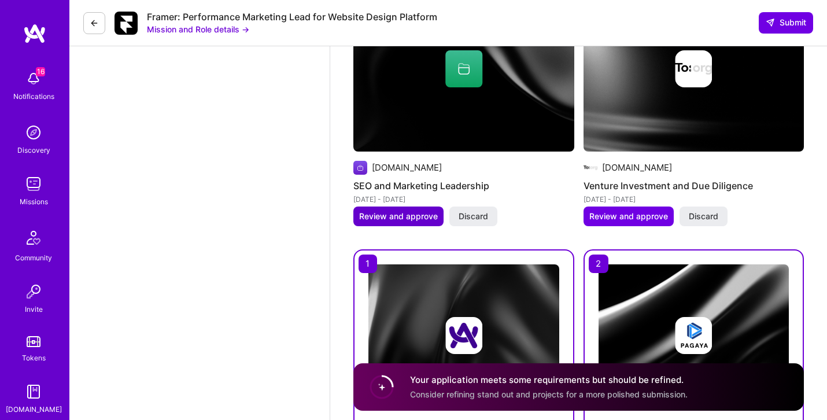
click at [410, 210] on span "Review and approve" at bounding box center [398, 216] width 79 height 12
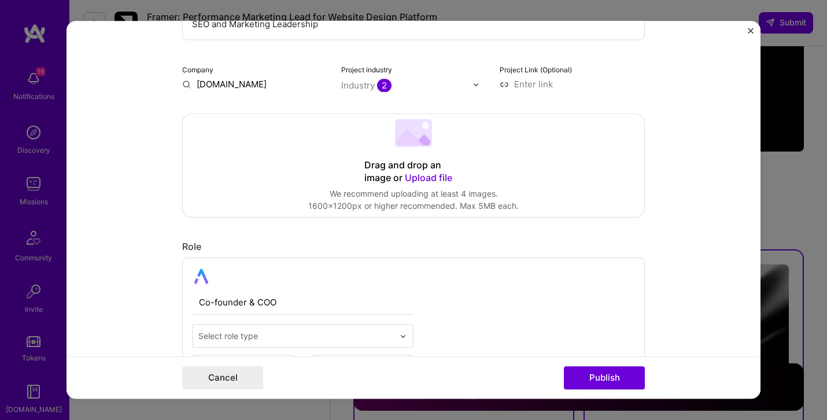
scroll to position [284, 0]
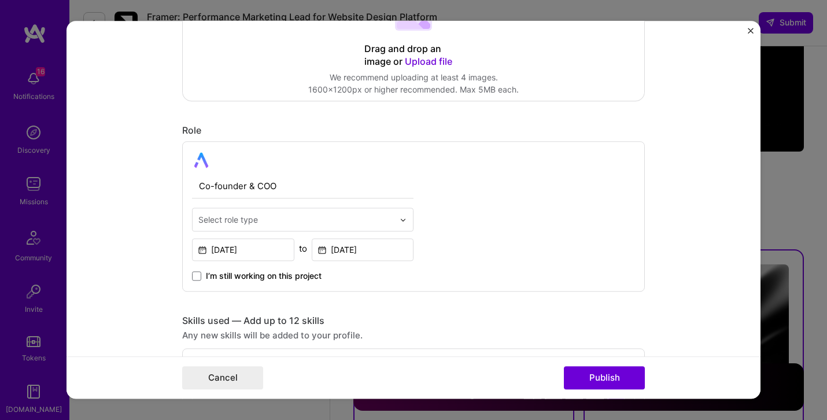
click at [297, 215] on input "text" at bounding box center [295, 219] width 195 height 12
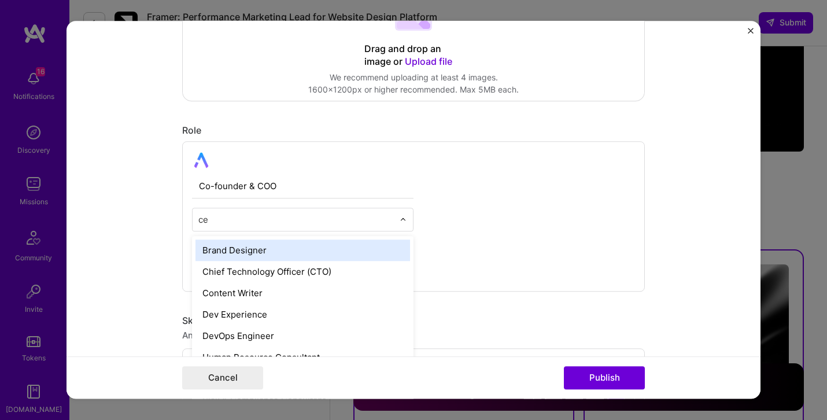
type input "c"
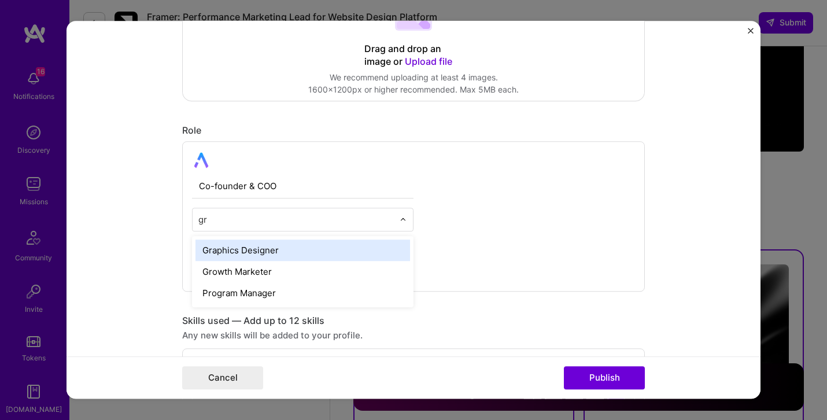
type input "gro"
drag, startPoint x: 279, startPoint y: 247, endPoint x: 289, endPoint y: 247, distance: 9.8
click at [279, 247] on div "Growth Marketer" at bounding box center [302, 249] width 215 height 21
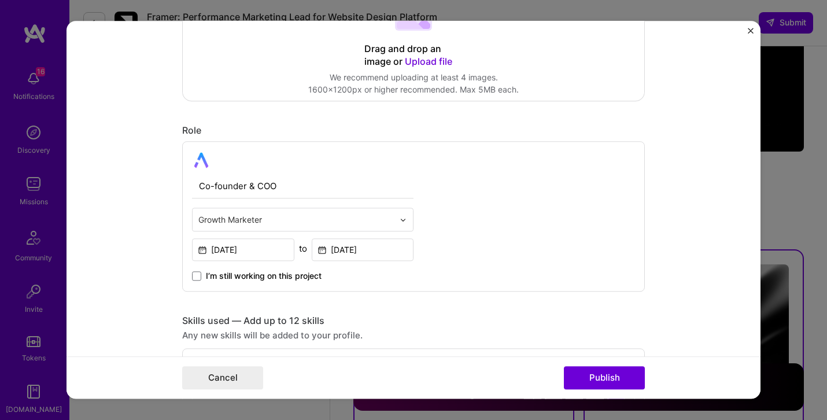
scroll to position [379, 0]
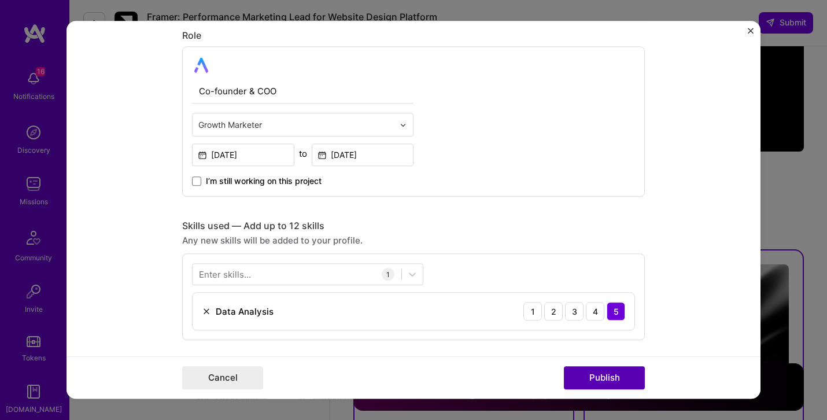
click at [612, 383] on button "Publish" at bounding box center [604, 378] width 81 height 23
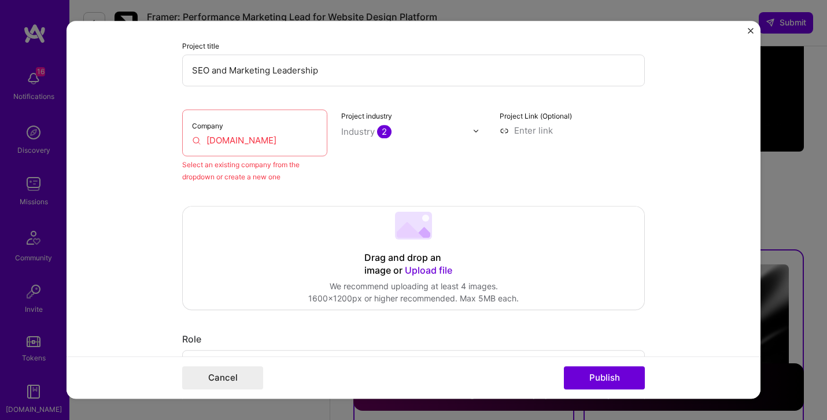
scroll to position [76, 0]
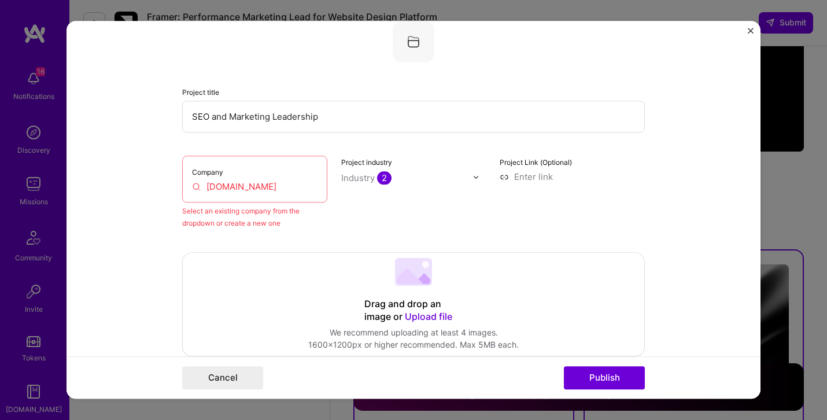
click at [285, 195] on div "Company [DOMAIN_NAME]" at bounding box center [254, 179] width 145 height 47
click at [285, 189] on input "[DOMAIN_NAME]" at bounding box center [254, 186] width 125 height 12
click at [291, 189] on input "[DOMAIN_NAME]" at bounding box center [254, 186] width 125 height 12
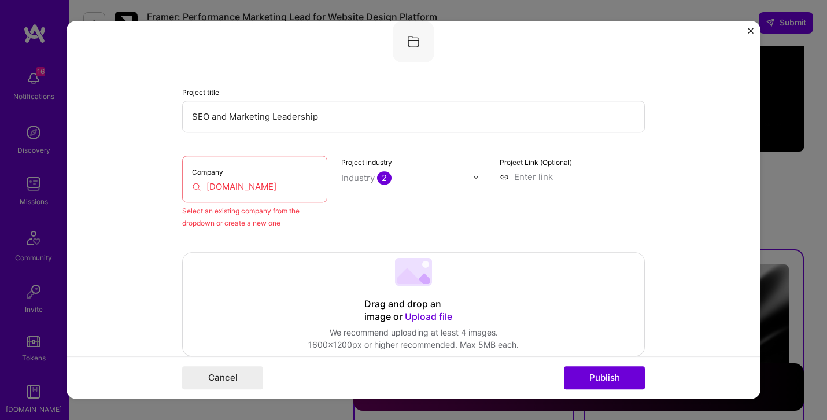
click at [297, 226] on div "Select an existing company from the dropdown or create a new one" at bounding box center [254, 217] width 145 height 24
click at [271, 180] on div "Company [DOMAIN_NAME]" at bounding box center [254, 179] width 145 height 47
click at [271, 186] on input "[DOMAIN_NAME]" at bounding box center [254, 186] width 125 height 12
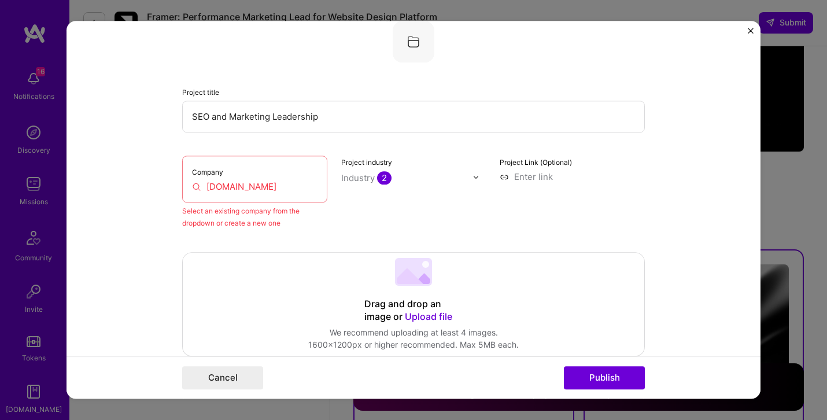
click at [271, 186] on input "[DOMAIN_NAME]" at bounding box center [254, 186] width 125 height 12
paste input "text"
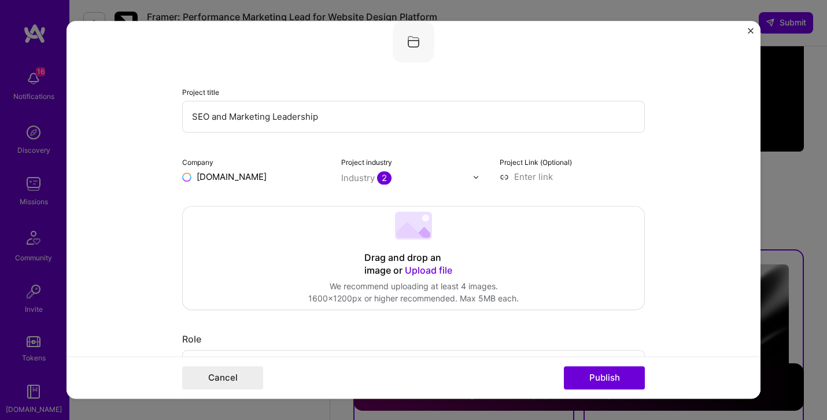
type input "[DOMAIN_NAME]"
click at [290, 204] on div "[DOMAIN_NAME]" at bounding box center [287, 203] width 81 height 20
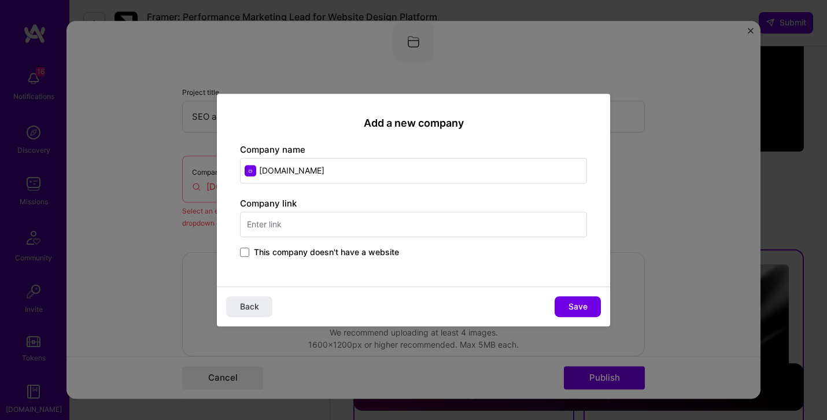
click at [389, 174] on input "[DOMAIN_NAME]" at bounding box center [413, 170] width 347 height 25
click at [385, 223] on input "text" at bounding box center [413, 224] width 347 height 25
paste input "[DOMAIN_NAME]"
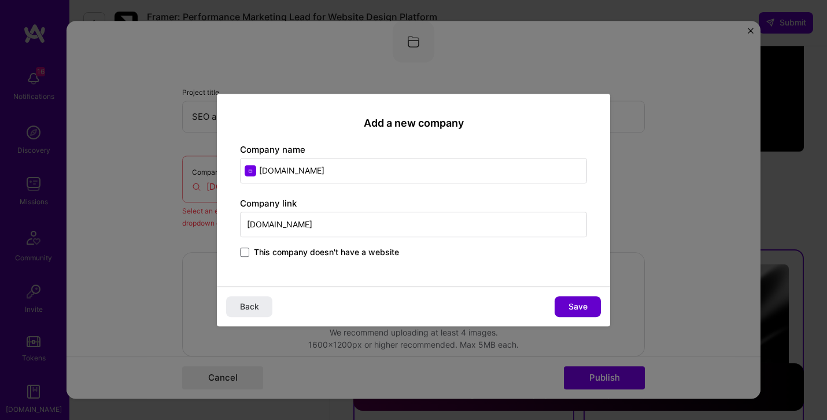
type input "[DOMAIN_NAME]"
click at [569, 301] on span "Save" at bounding box center [577, 307] width 19 height 12
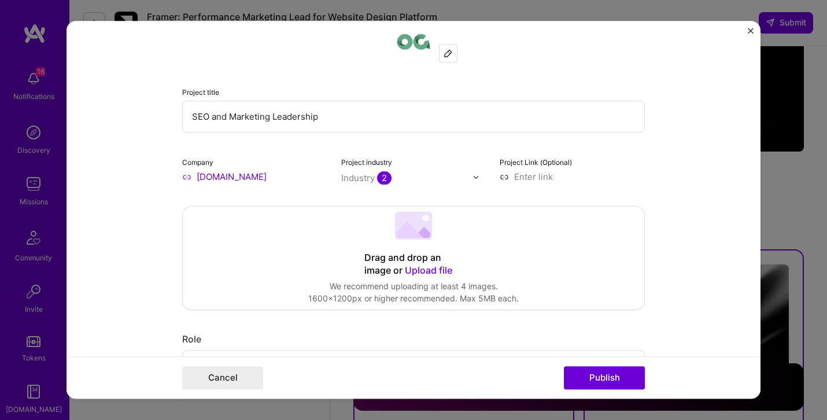
click at [615, 378] on button "Publish" at bounding box center [604, 378] width 81 height 23
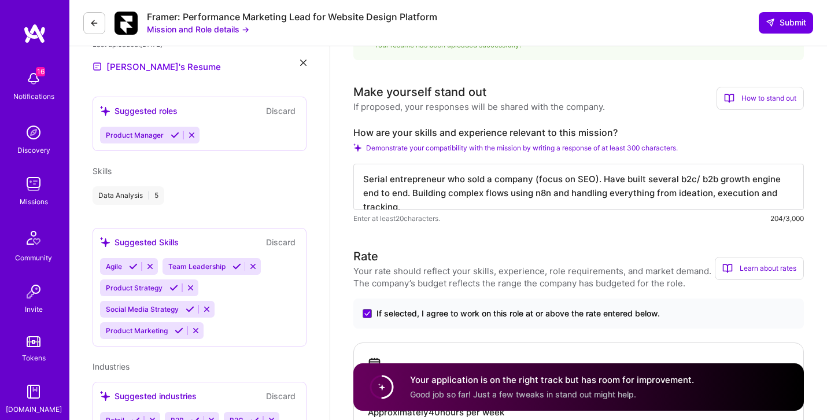
scroll to position [0, 0]
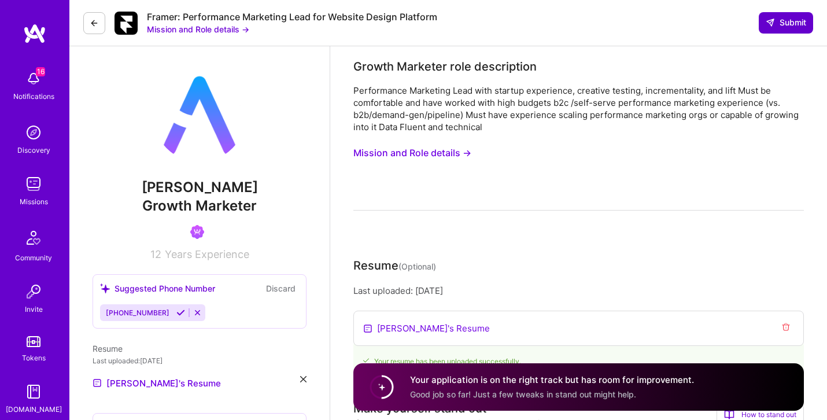
click at [768, 24] on icon at bounding box center [770, 22] width 9 height 9
